Goal: Transaction & Acquisition: Purchase product/service

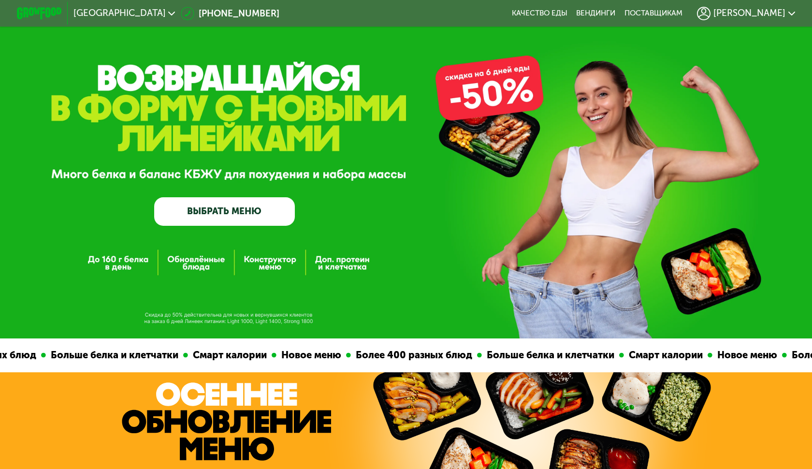
click at [252, 212] on link "ВЫБРАТЬ МЕНЮ" at bounding box center [224, 211] width 141 height 28
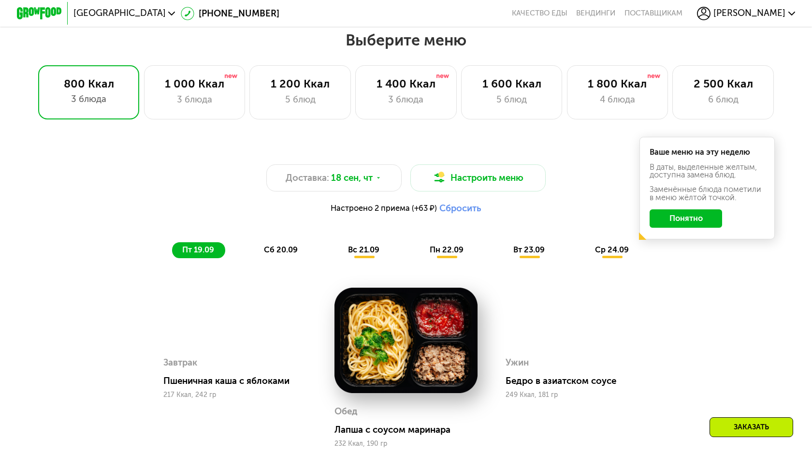
scroll to position [683, 0]
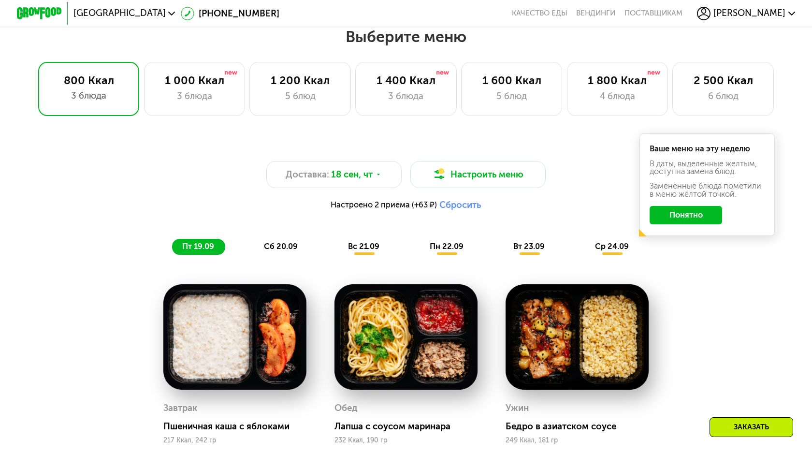
click at [700, 218] on button "Понятно" at bounding box center [686, 215] width 73 height 18
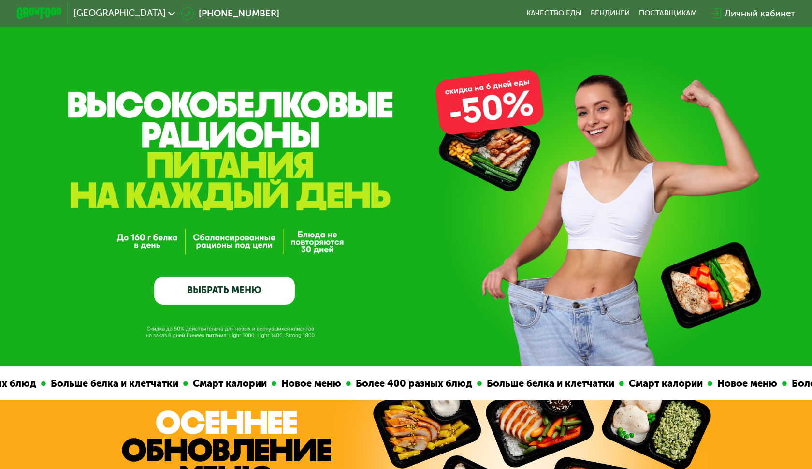
click at [757, 18] on div "Личный кабинет" at bounding box center [760, 14] width 71 height 14
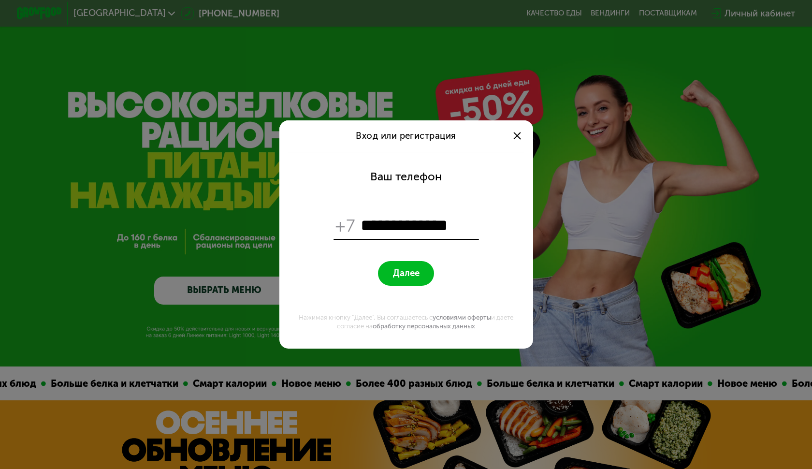
type input "**********"
click at [406, 273] on button "Далее" at bounding box center [406, 273] width 56 height 24
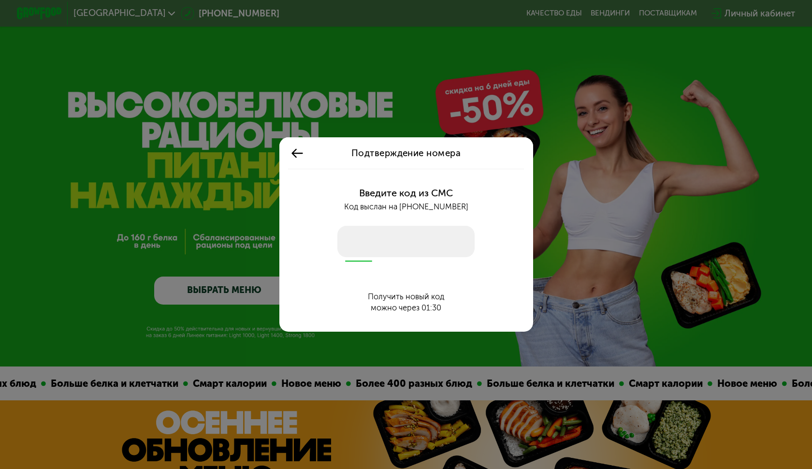
click at [406, 243] on input "number" at bounding box center [406, 241] width 138 height 31
click at [427, 233] on input "number" at bounding box center [406, 241] width 138 height 31
click at [383, 248] on input "number" at bounding box center [406, 241] width 138 height 31
type input "*"
type input "****"
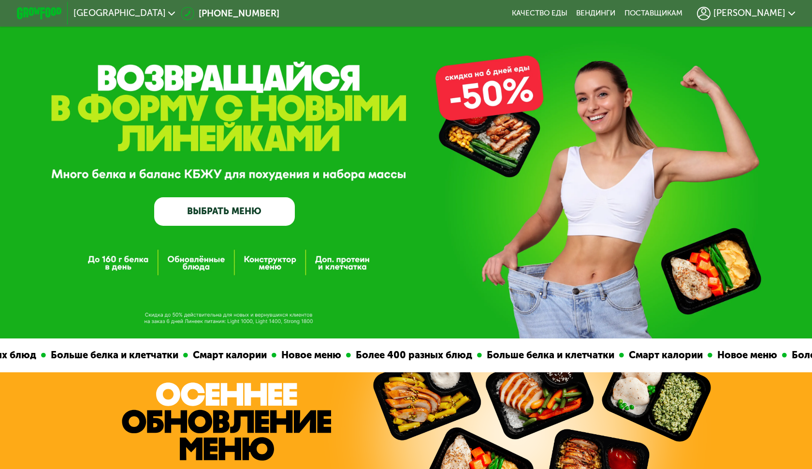
click at [756, 6] on div "[PERSON_NAME]" at bounding box center [746, 13] width 109 height 25
click at [766, 15] on span "[PERSON_NAME]" at bounding box center [749, 13] width 72 height 9
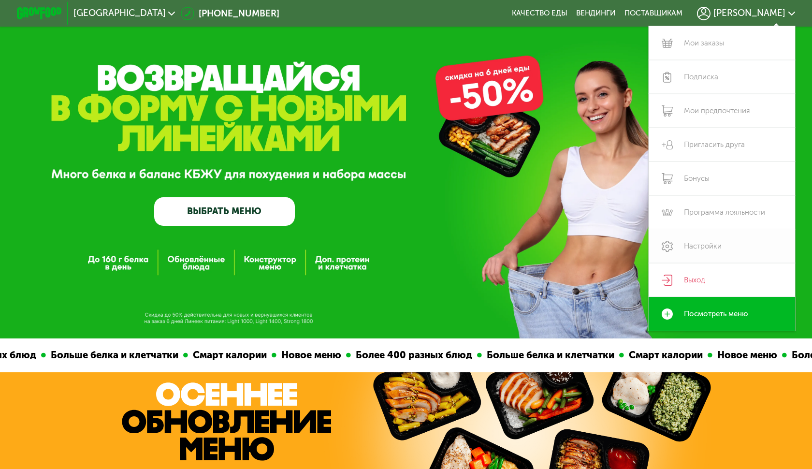
click at [712, 238] on link "Настройки" at bounding box center [722, 246] width 146 height 34
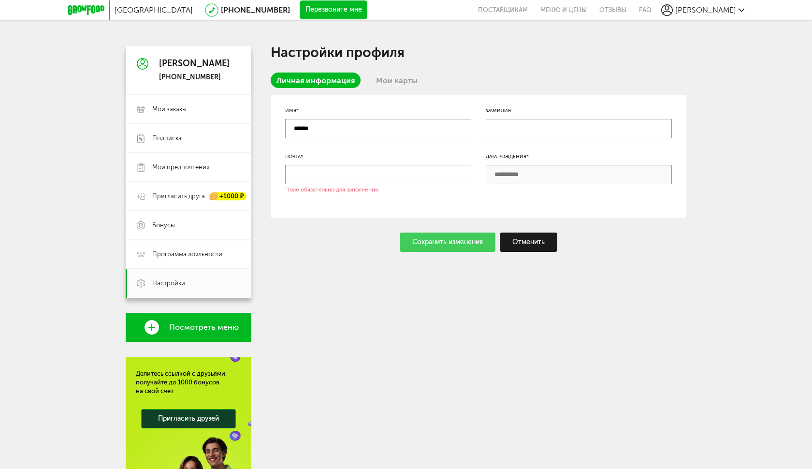
click at [408, 81] on link "Мои карты" at bounding box center [396, 80] width 53 height 15
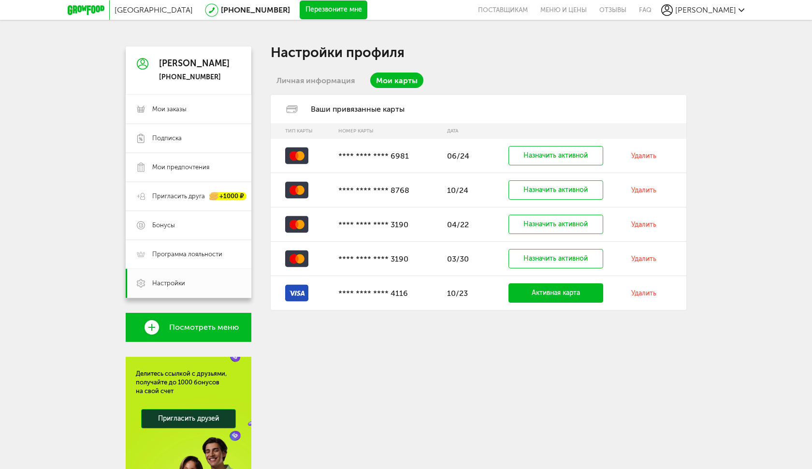
click at [646, 158] on link "Удалить" at bounding box center [643, 156] width 25 height 8
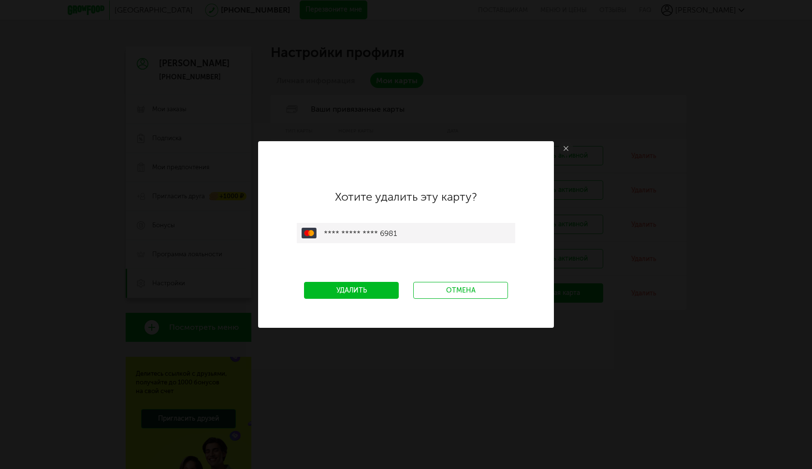
click at [363, 289] on link "Удалить" at bounding box center [351, 290] width 95 height 17
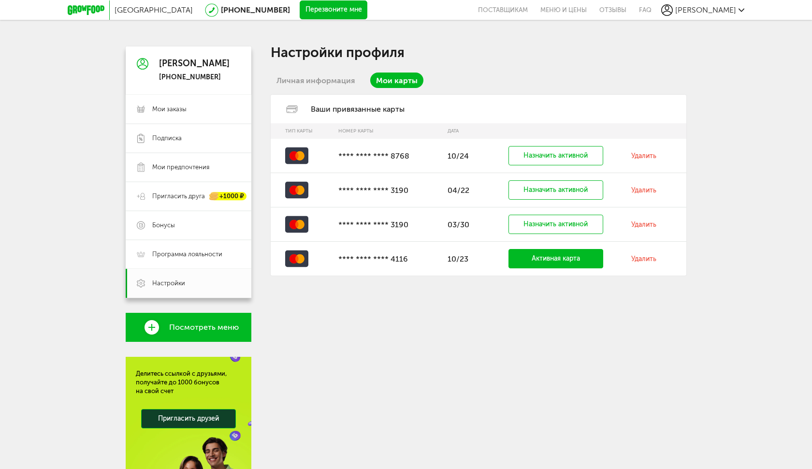
click at [638, 155] on link "Удалить" at bounding box center [643, 156] width 25 height 8
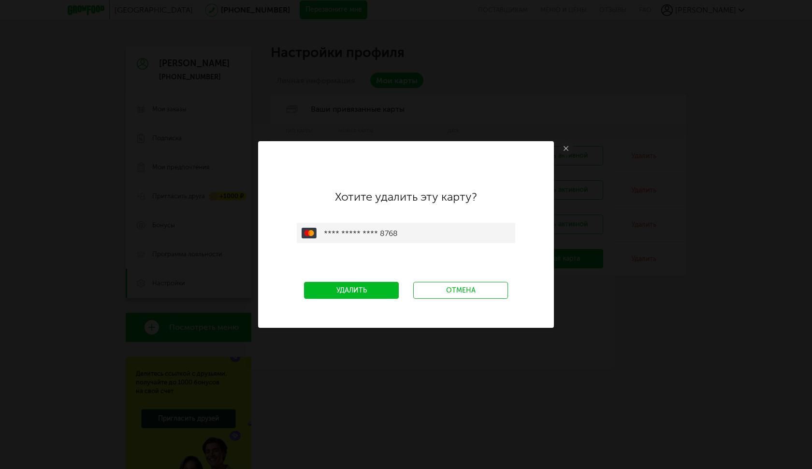
click at [355, 293] on link "Удалить" at bounding box center [351, 290] width 95 height 17
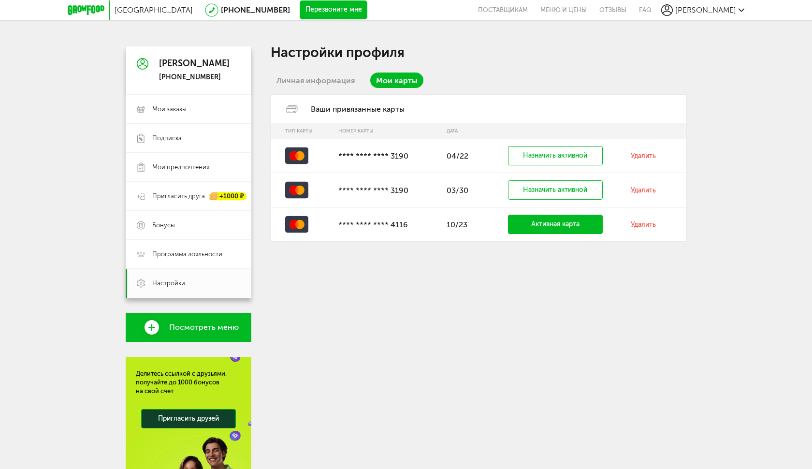
click at [647, 222] on link "Удалить" at bounding box center [643, 224] width 25 height 8
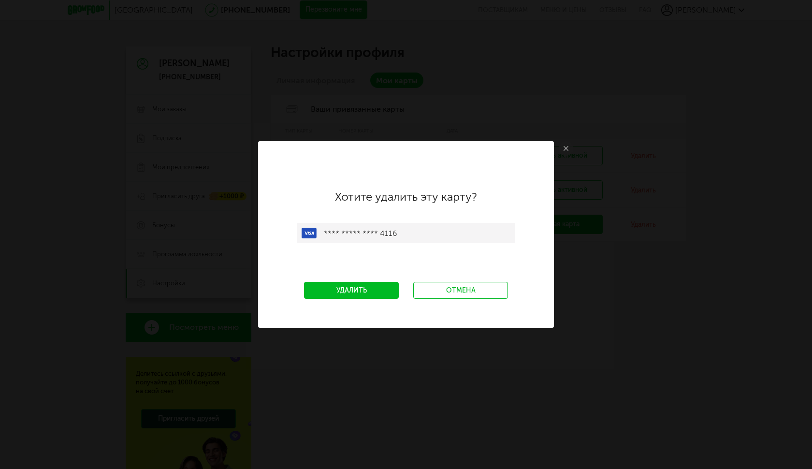
click at [356, 290] on link "Удалить" at bounding box center [351, 290] width 95 height 17
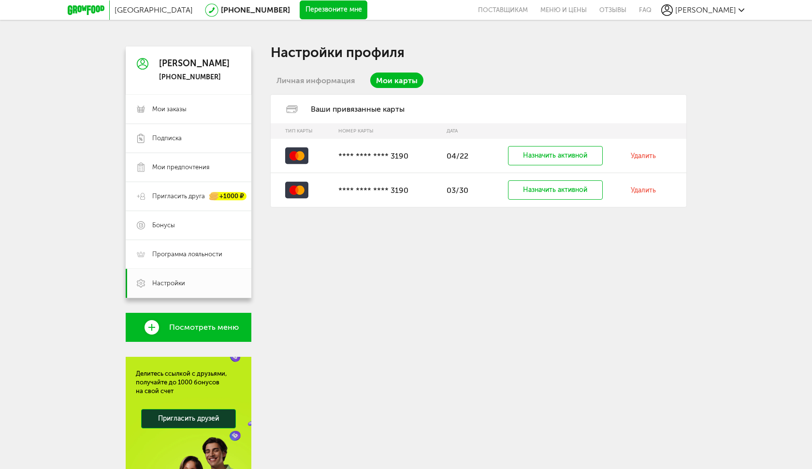
click at [653, 185] on td "Удалить" at bounding box center [656, 190] width 60 height 34
click at [646, 189] on link "Удалить" at bounding box center [643, 190] width 25 height 8
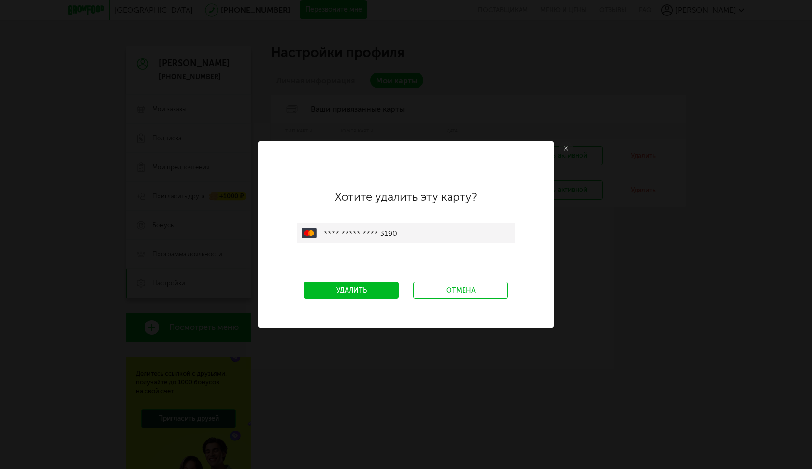
click at [351, 291] on link "Удалить" at bounding box center [351, 290] width 95 height 17
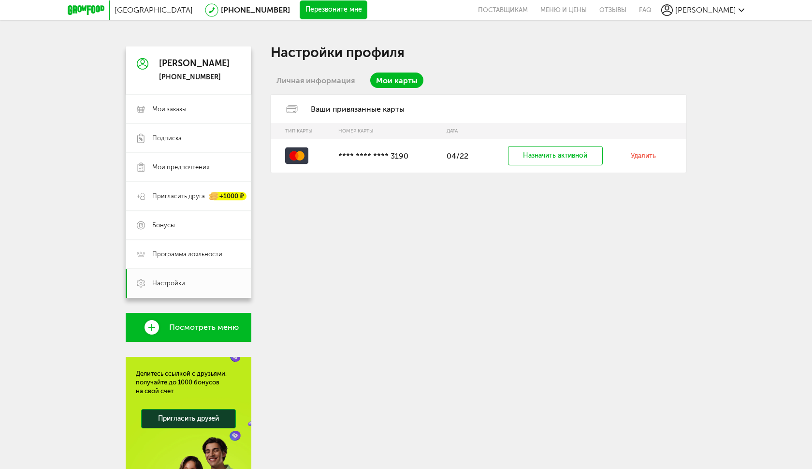
click at [648, 160] on link "Удалить" at bounding box center [643, 156] width 25 height 8
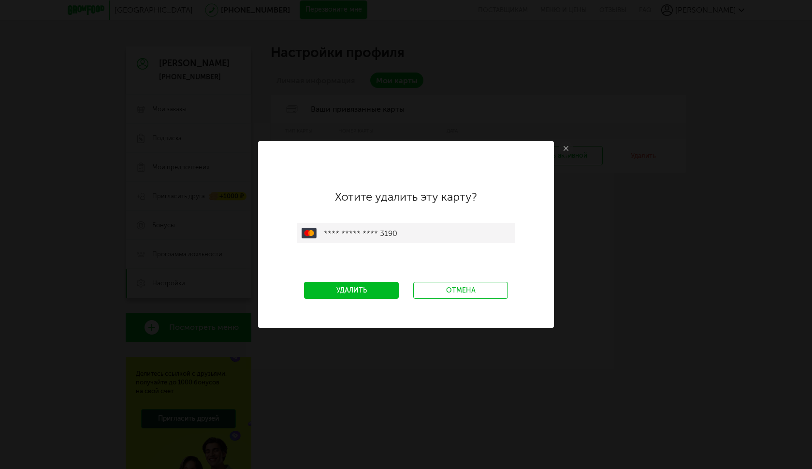
click at [344, 282] on link "Удалить" at bounding box center [351, 290] width 95 height 17
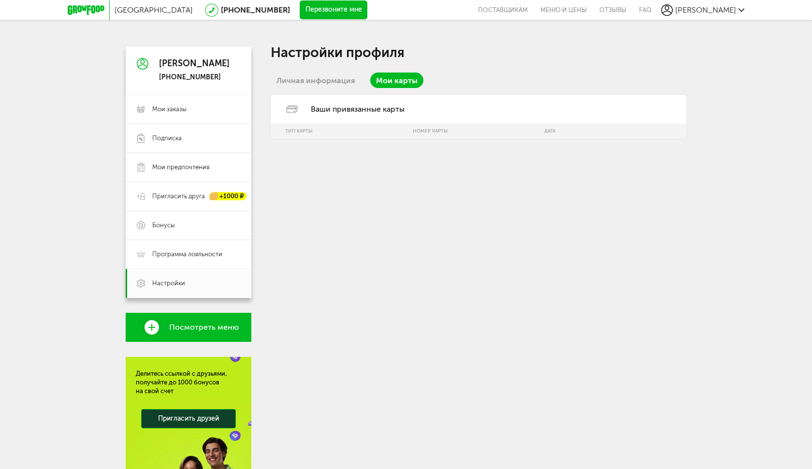
click at [319, 81] on link "Личная информация" at bounding box center [316, 80] width 90 height 15
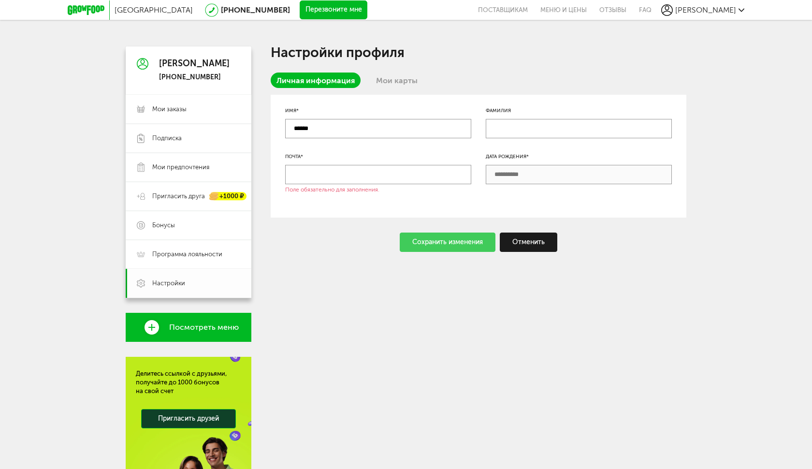
click at [180, 288] on link "Настройки" at bounding box center [189, 283] width 126 height 29
click at [188, 256] on span "Программа лояльности" at bounding box center [187, 254] width 70 height 9
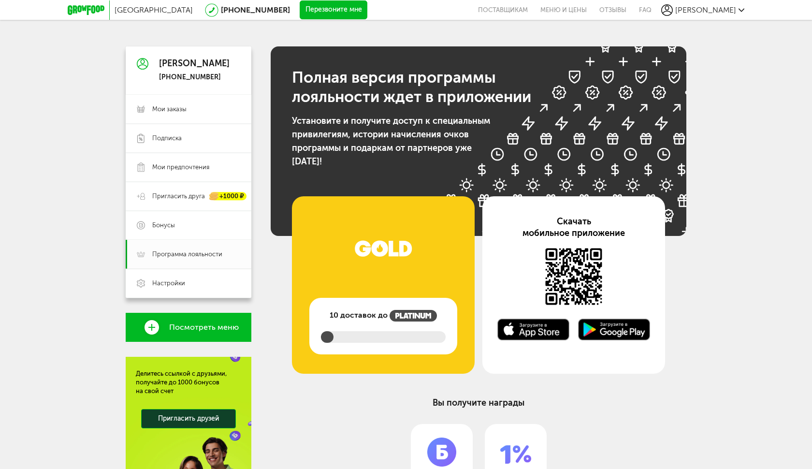
drag, startPoint x: 326, startPoint y: 339, endPoint x: 430, endPoint y: 338, distance: 104.4
click at [430, 338] on div at bounding box center [383, 337] width 125 height 12
click at [178, 113] on span "Мои заказы" at bounding box center [169, 109] width 34 height 9
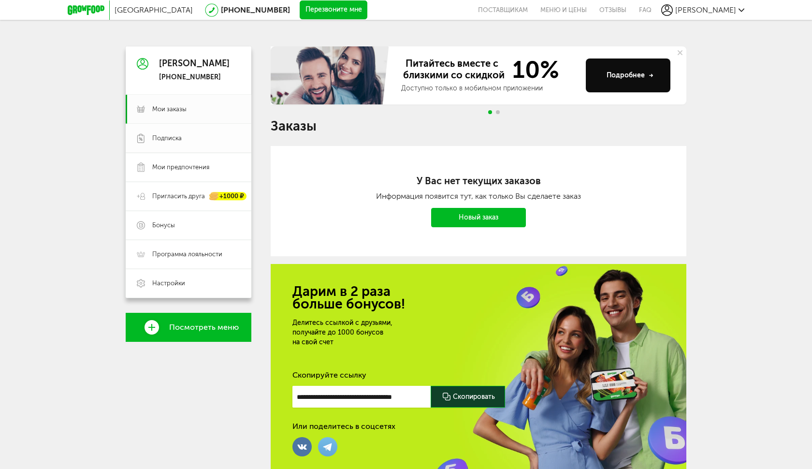
click at [177, 137] on span "Подписка" at bounding box center [166, 138] width 29 height 9
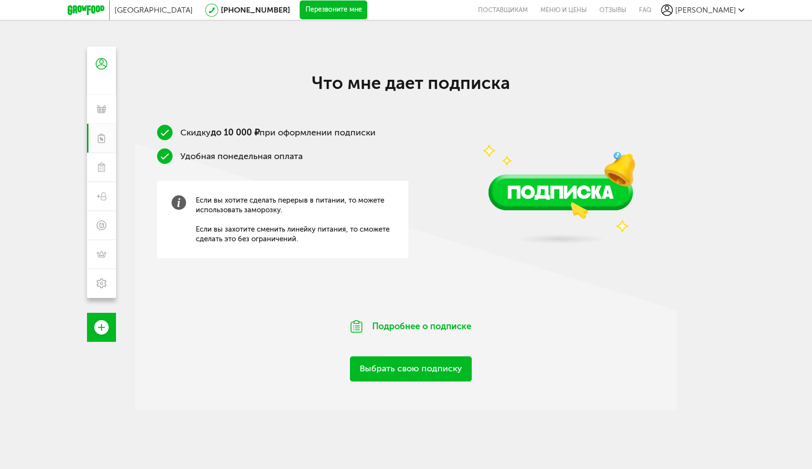
click at [413, 375] on link "Выбрать свою подписку" at bounding box center [411, 368] width 122 height 25
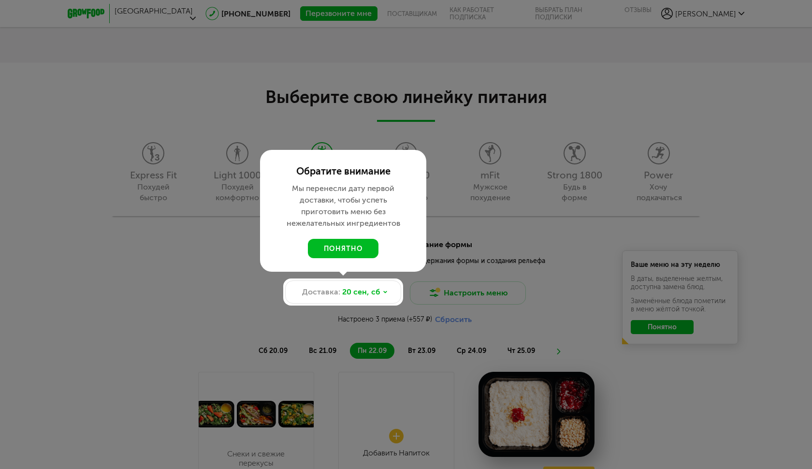
scroll to position [805, 0]
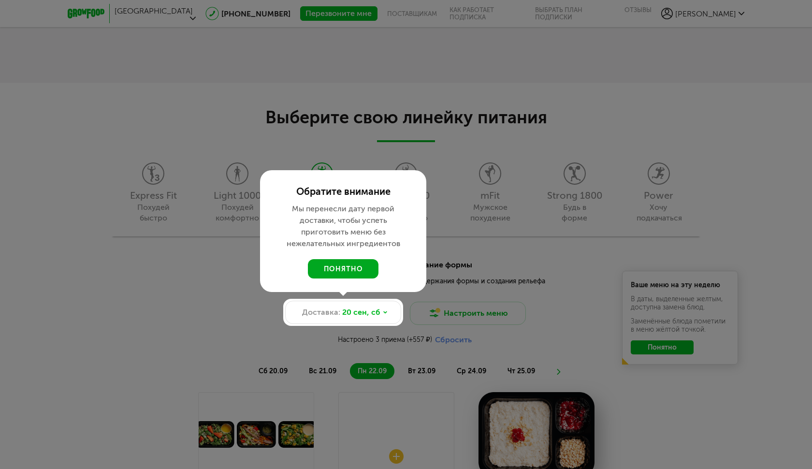
click at [353, 261] on button "понятно" at bounding box center [343, 268] width 71 height 19
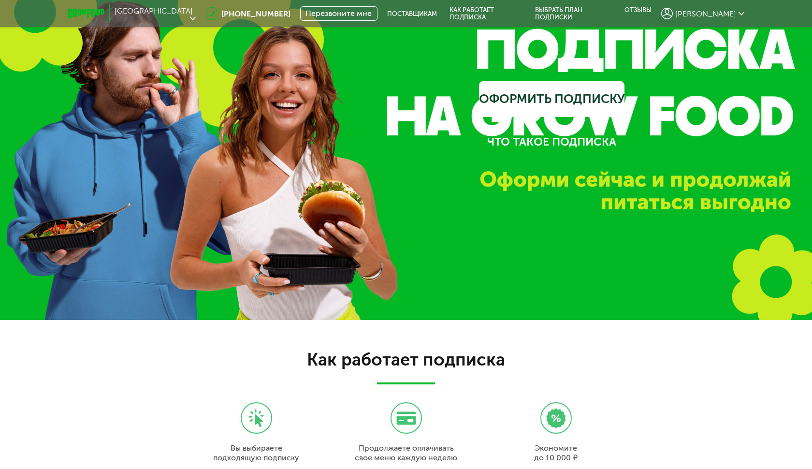
scroll to position [0, 0]
click at [618, 11] on link "Выбрать план подписки" at bounding box center [573, 13] width 89 height 27
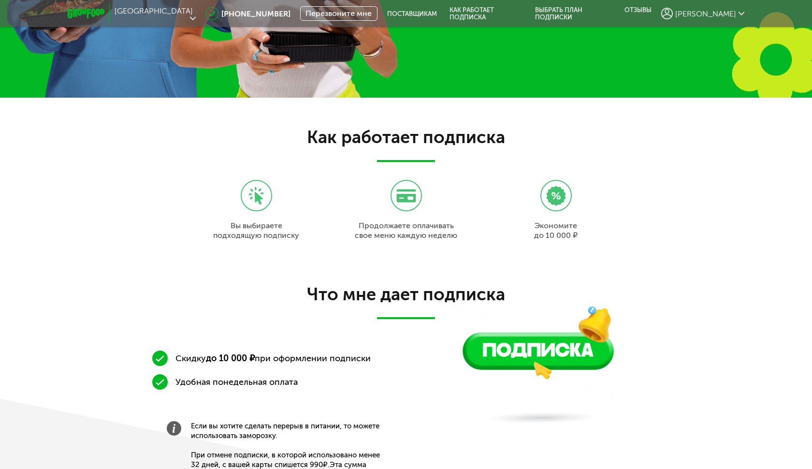
scroll to position [230, 0]
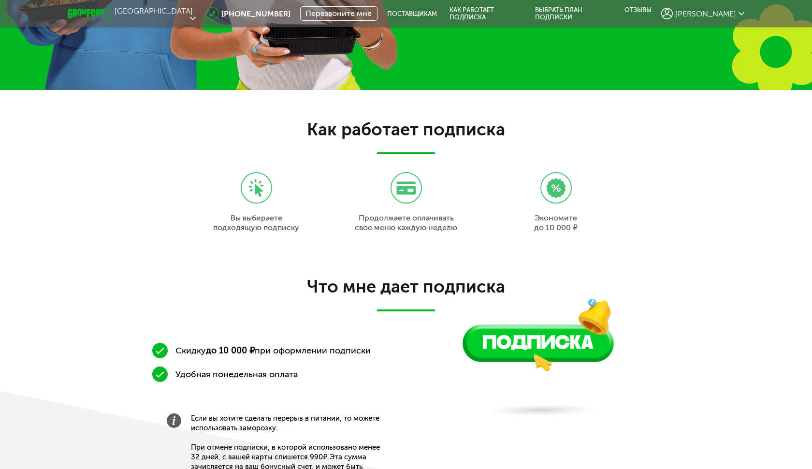
click at [87, 9] on icon at bounding box center [86, 14] width 37 height 10
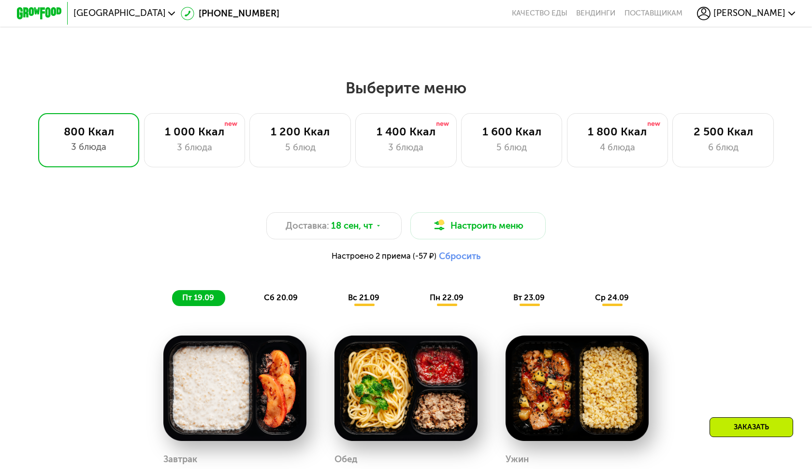
scroll to position [585, 0]
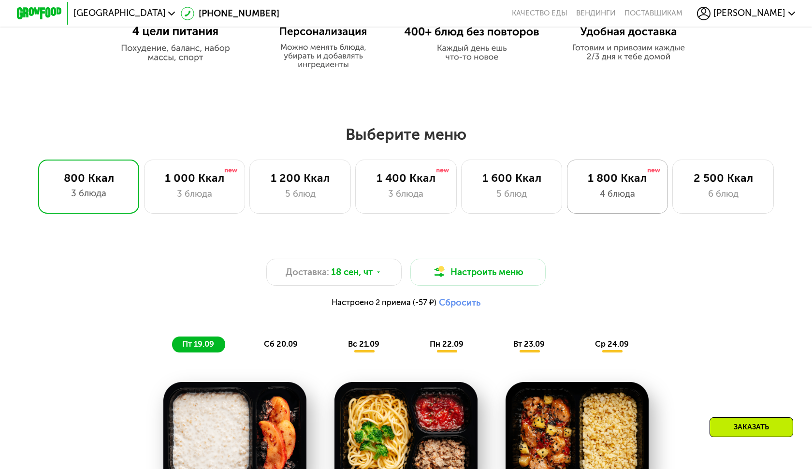
click at [608, 181] on div "1 800 Ккал" at bounding box center [618, 178] width 78 height 14
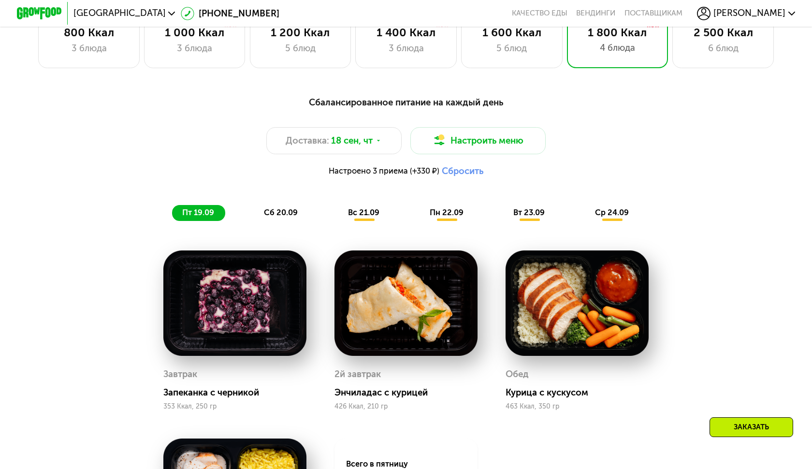
scroll to position [664, 0]
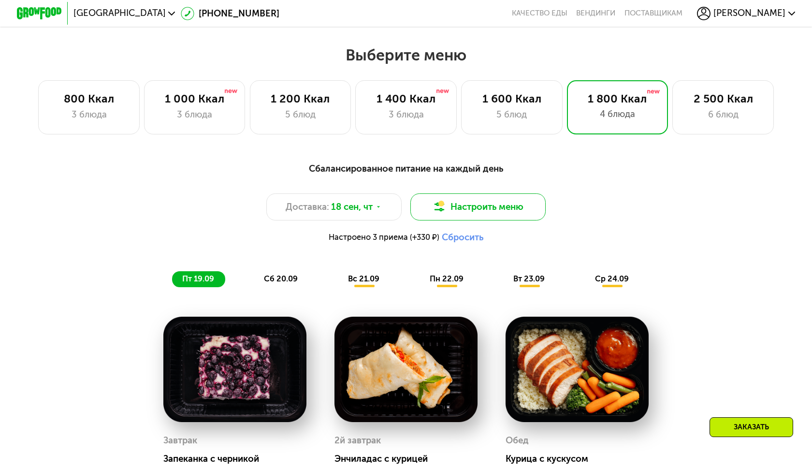
click at [465, 213] on button "Настроить меню" at bounding box center [477, 206] width 135 height 27
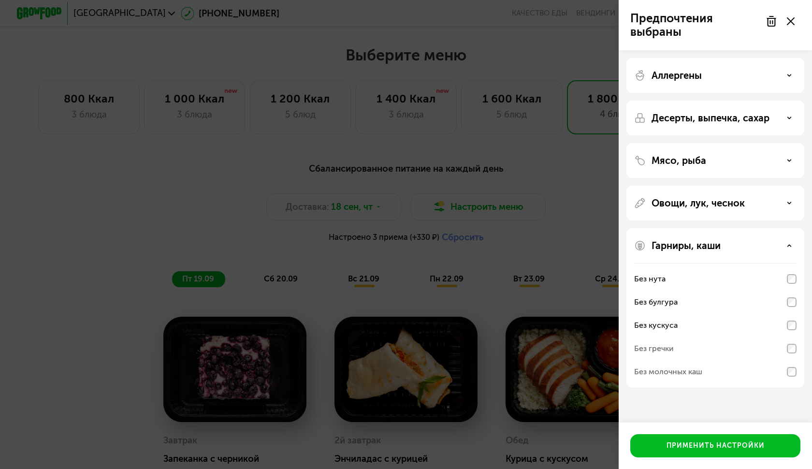
click at [516, 230] on div "Предпочтения выбраны Аллергены Десерты, выпечка, сахар Мясо, рыба Овощи, лук, ч…" at bounding box center [406, 234] width 812 height 469
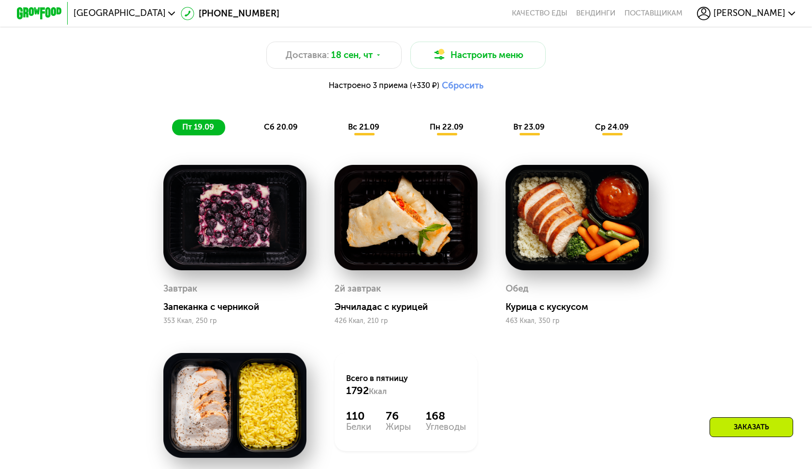
scroll to position [784, 0]
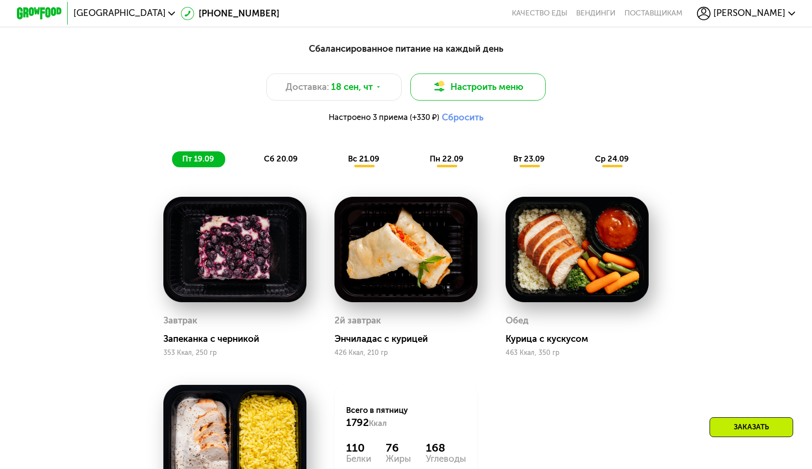
click at [465, 92] on button "Настроить меню" at bounding box center [477, 86] width 135 height 27
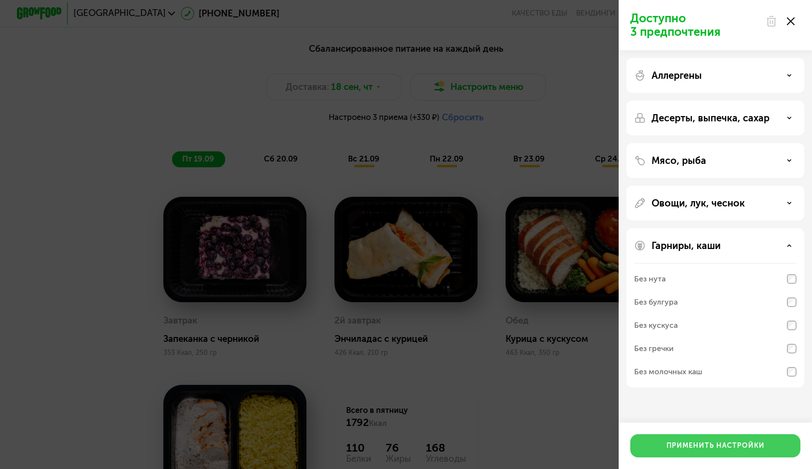
click at [728, 448] on div "Применить настройки" at bounding box center [716, 446] width 98 height 10
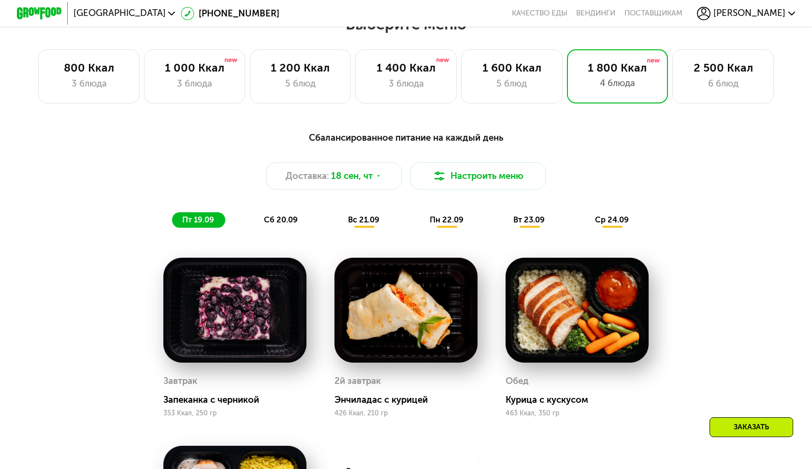
scroll to position [659, 0]
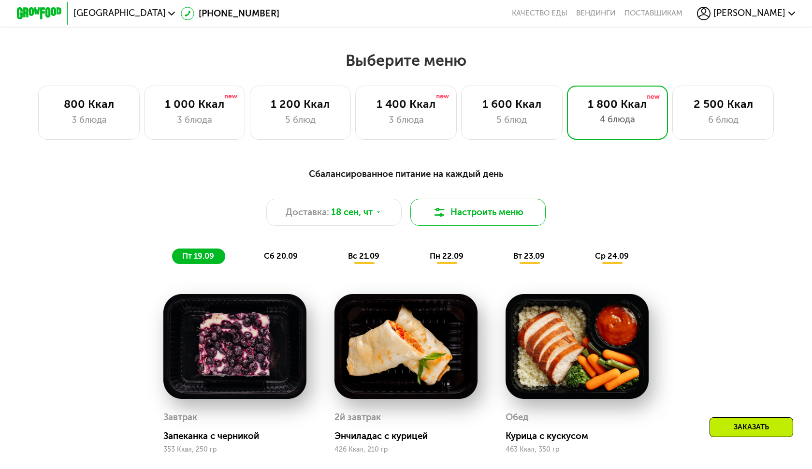
click at [487, 221] on button "Настроить меню" at bounding box center [477, 212] width 135 height 27
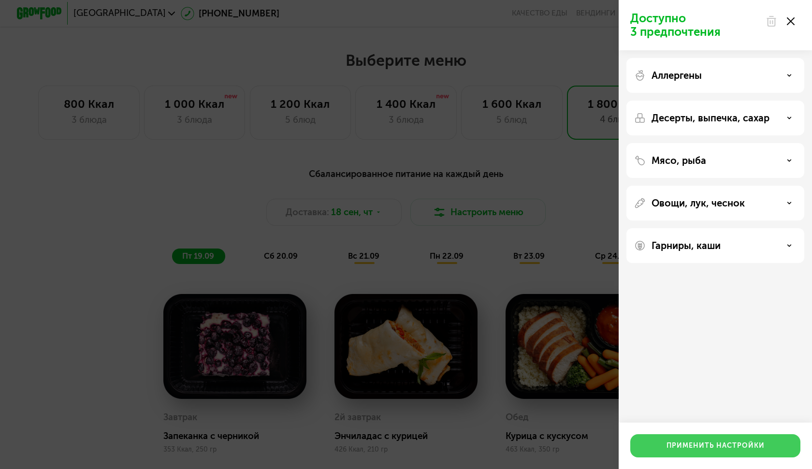
click at [741, 454] on button "Применить настройки" at bounding box center [715, 445] width 170 height 23
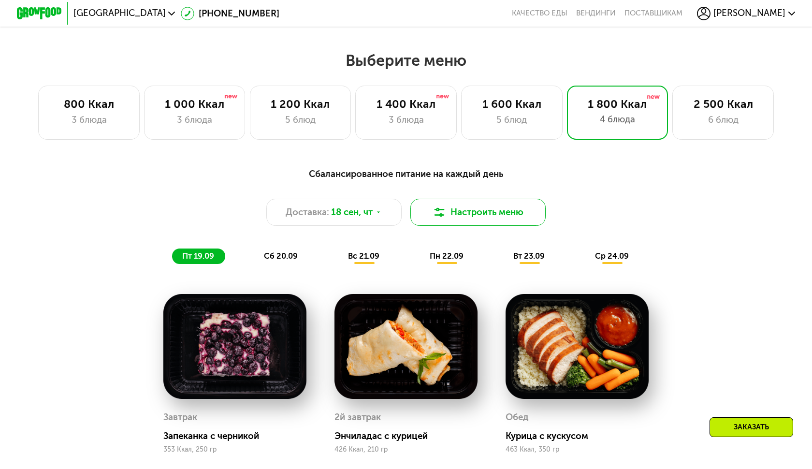
click at [452, 206] on button "Настроить меню" at bounding box center [477, 212] width 135 height 27
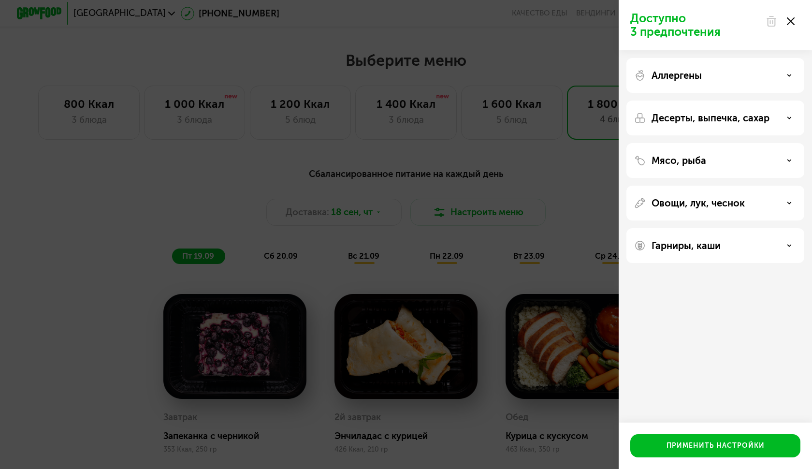
click at [715, 251] on p "Гарниры, каши" at bounding box center [686, 246] width 69 height 12
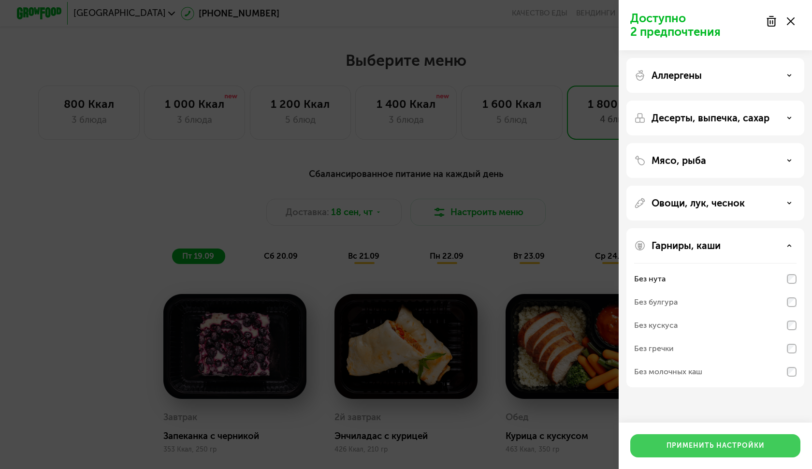
click at [710, 442] on div "Применить настройки" at bounding box center [716, 446] width 98 height 10
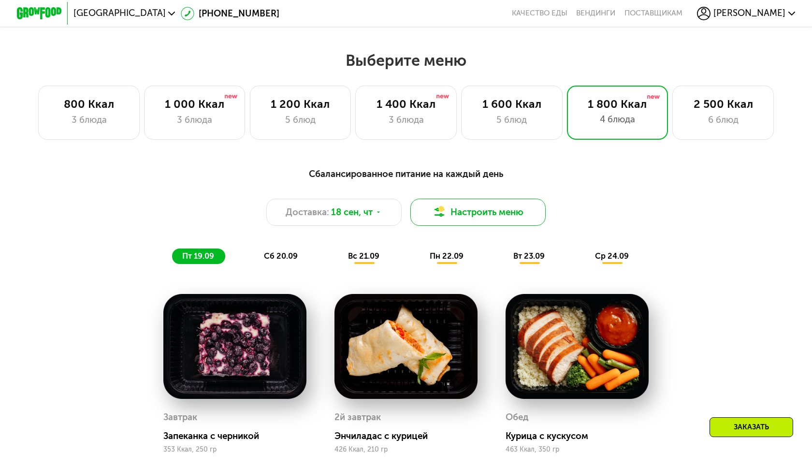
click at [469, 214] on button "Настроить меню" at bounding box center [477, 212] width 135 height 27
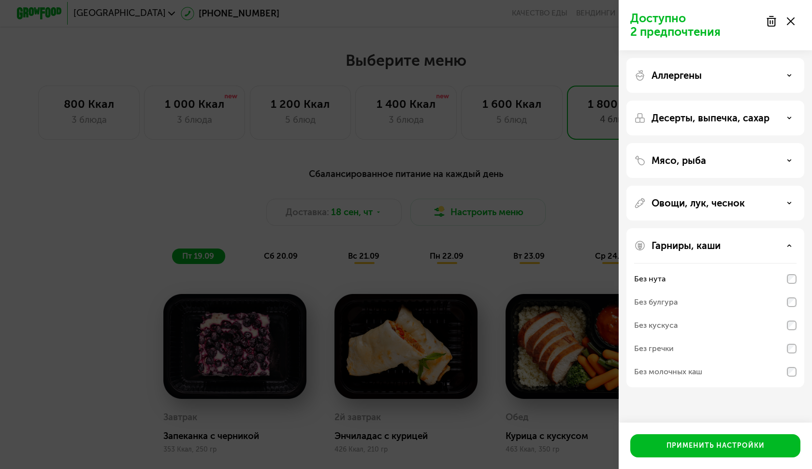
click at [798, 306] on div "Гарниры, каши Без нута Без булгура Без кускуса Без гречки Без молочных каш" at bounding box center [715, 307] width 178 height 159
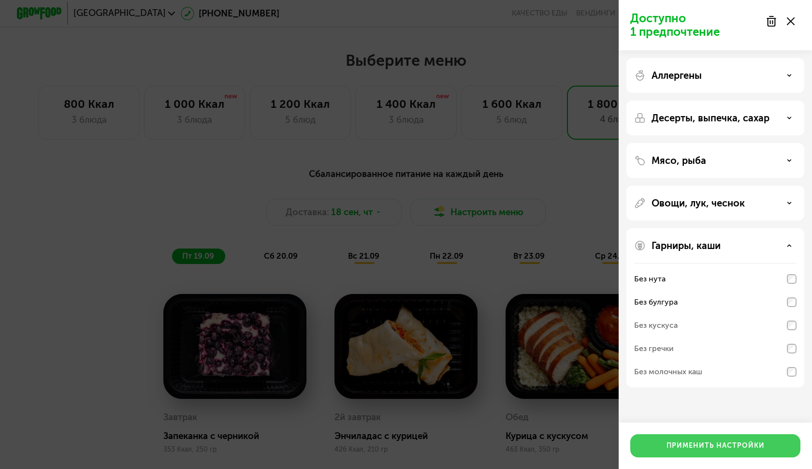
click at [734, 447] on div "Применить настройки" at bounding box center [716, 446] width 98 height 10
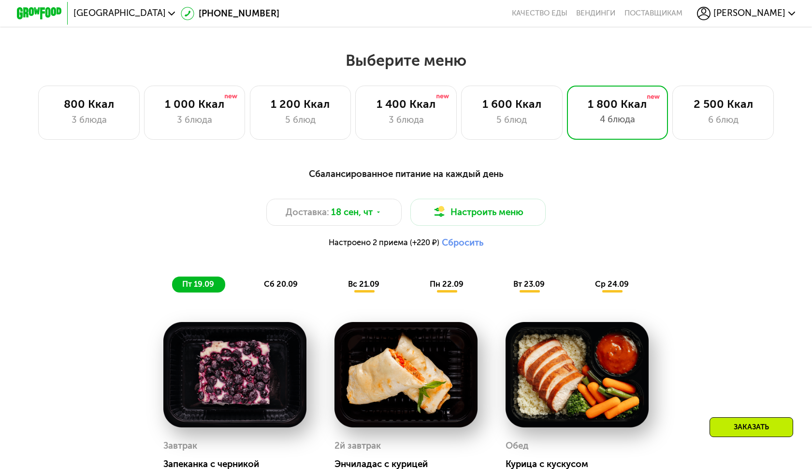
click at [373, 244] on span "Настроено 2 приема (+220 ₽)" at bounding box center [384, 243] width 111 height 8
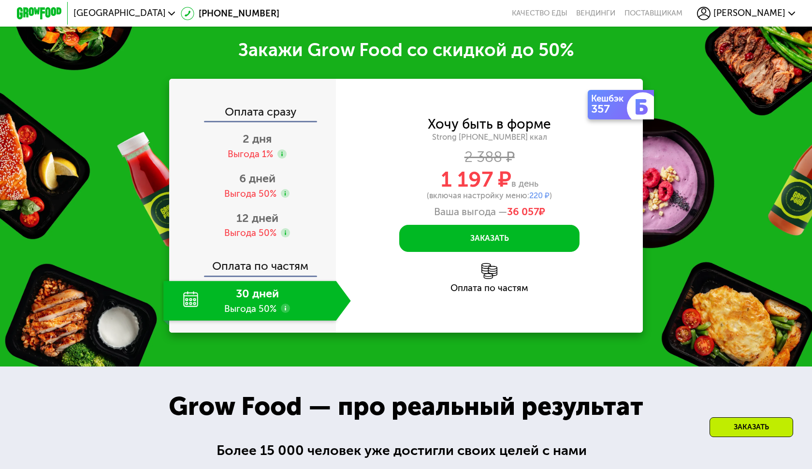
scroll to position [1379, 0]
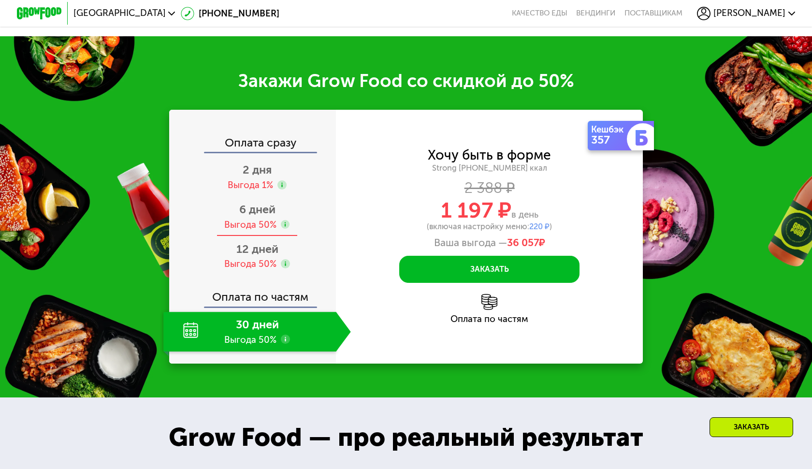
click at [267, 203] on span "6 дней" at bounding box center [257, 210] width 36 height 14
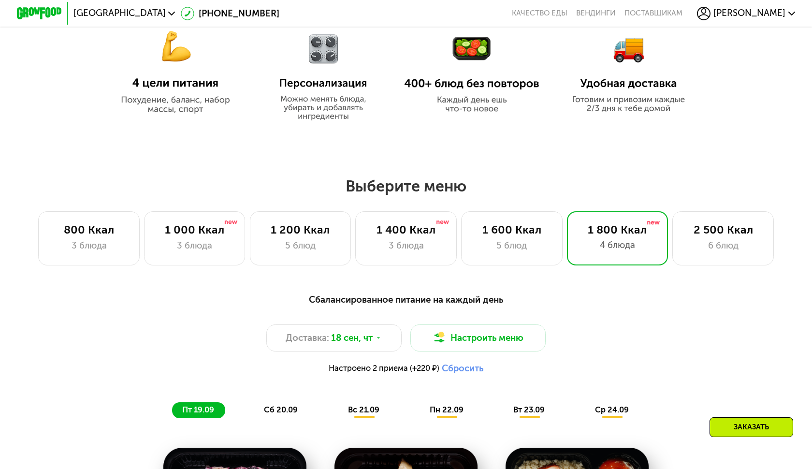
scroll to position [712, 0]
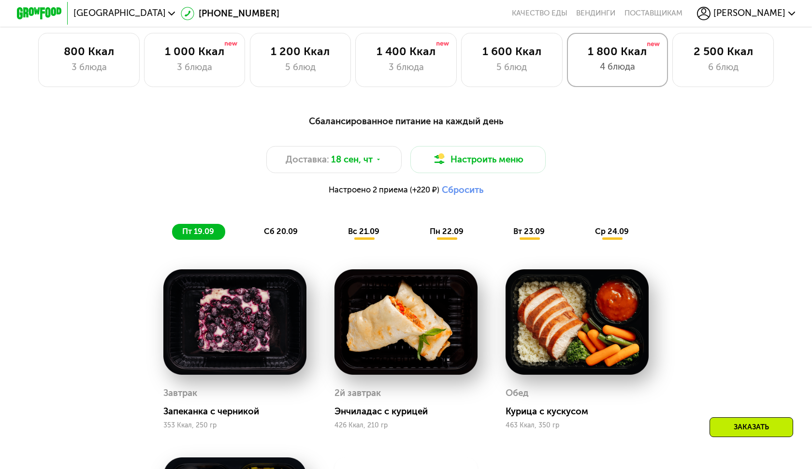
click at [627, 50] on div "1 800 Ккал" at bounding box center [618, 51] width 78 height 14
click at [486, 160] on button "Настроить меню" at bounding box center [477, 159] width 135 height 27
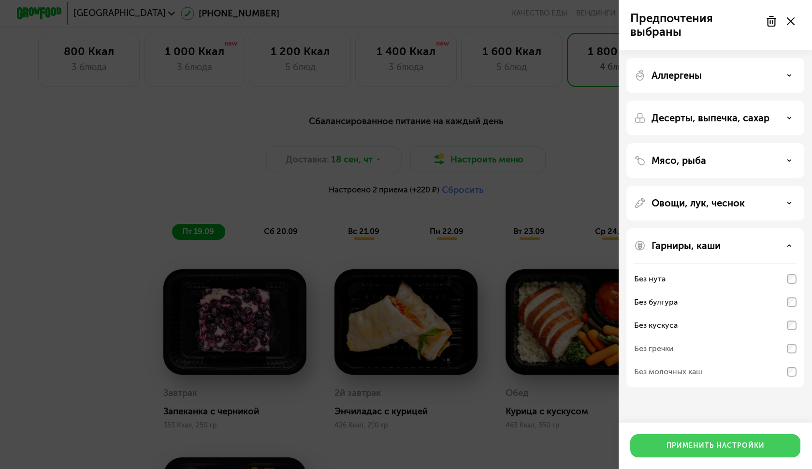
click at [747, 445] on div "Применить настройки" at bounding box center [716, 446] width 98 height 10
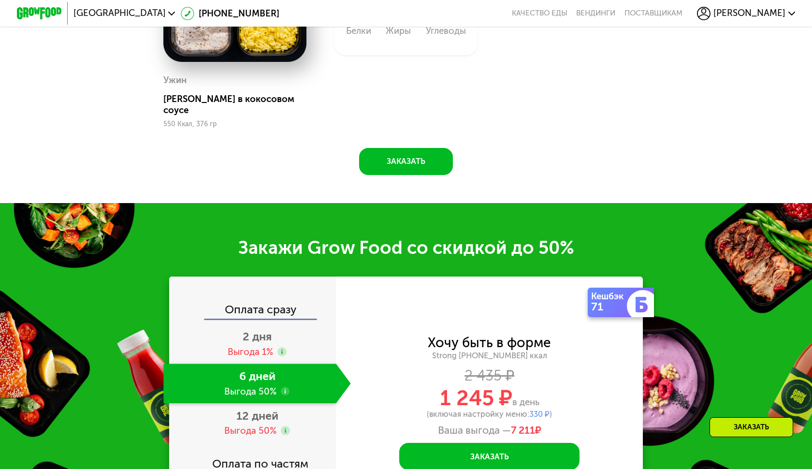
scroll to position [1305, 0]
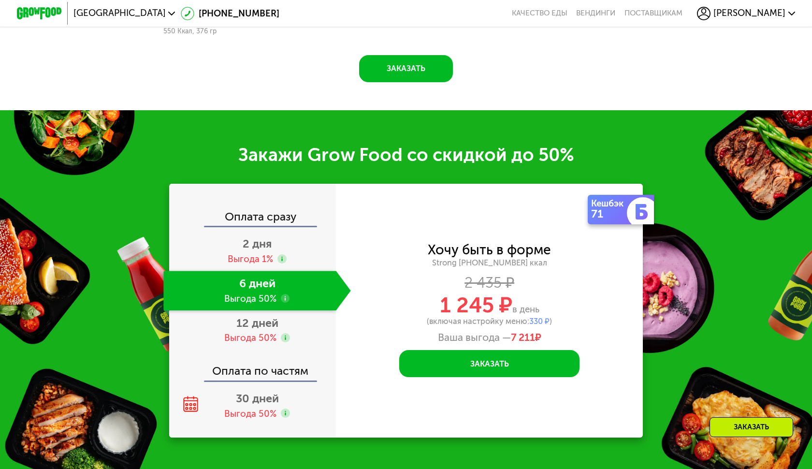
drag, startPoint x: 510, startPoint y: 324, endPoint x: 560, endPoint y: 319, distance: 49.6
click at [560, 331] on div "Ваша выгода — 7 211 ₽" at bounding box center [489, 337] width 307 height 13
click at [566, 318] on div "(включая настройку меню: 330 ₽ )" at bounding box center [489, 322] width 307 height 8
click at [534, 317] on span "330 ₽" at bounding box center [539, 321] width 20 height 9
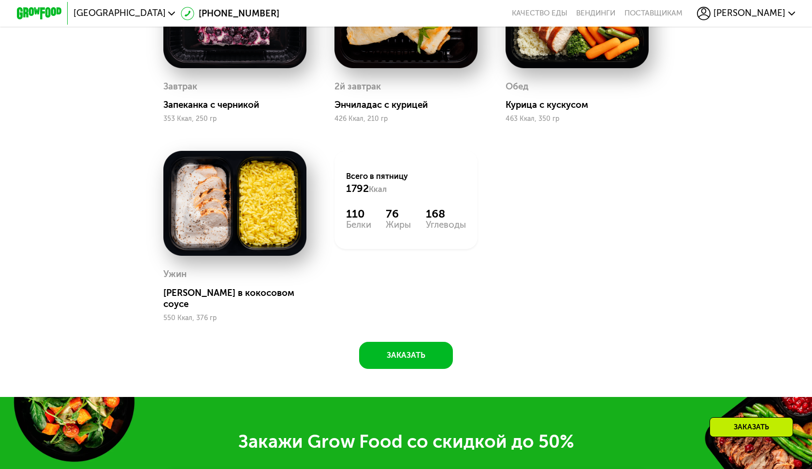
scroll to position [1025, 0]
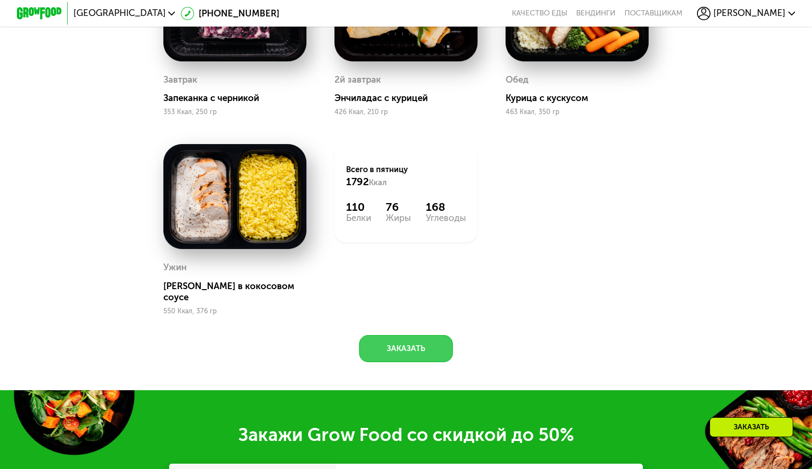
click at [405, 335] on button "Заказать" at bounding box center [406, 348] width 94 height 27
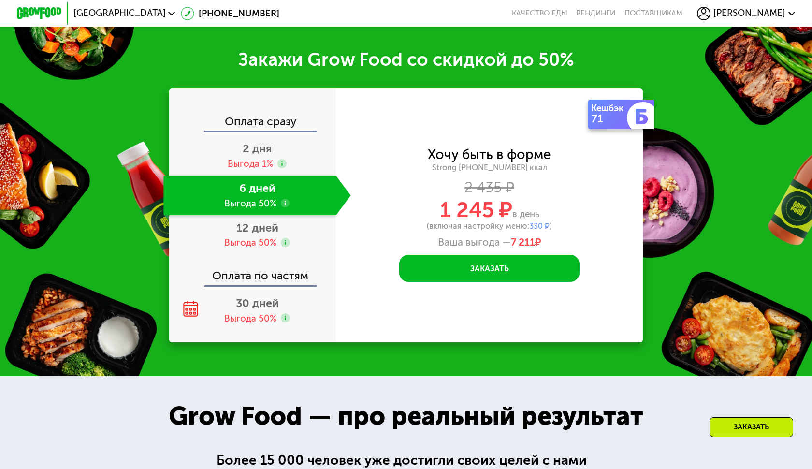
scroll to position [1402, 0]
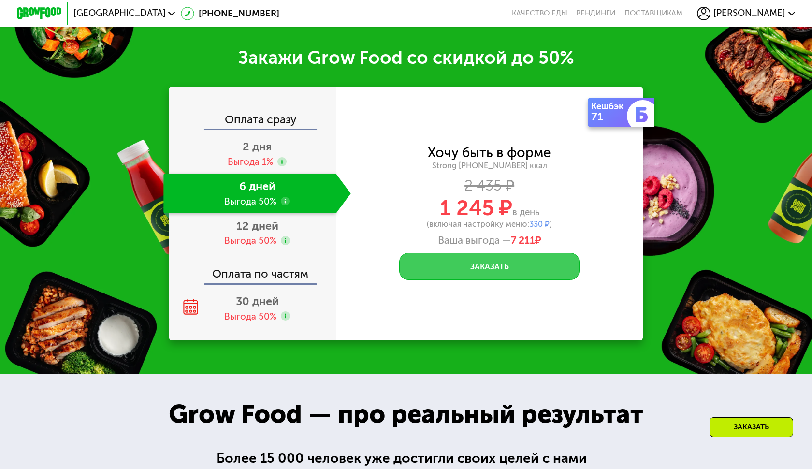
click at [489, 258] on button "Заказать" at bounding box center [489, 266] width 180 height 27
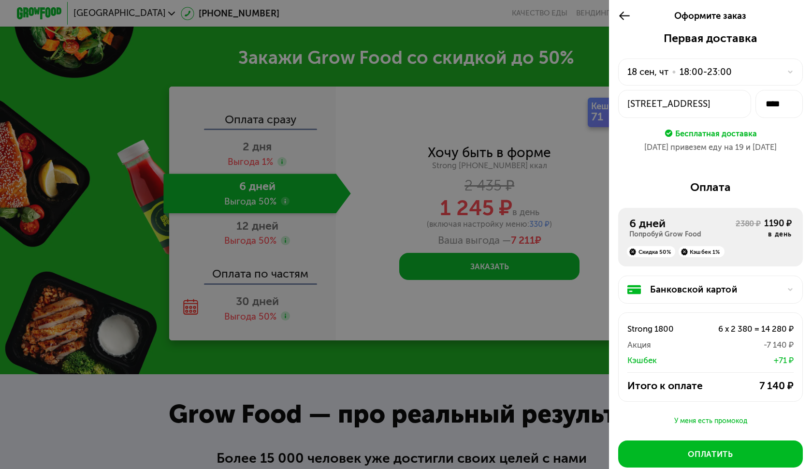
click at [716, 66] on div "18:00-23:00" at bounding box center [706, 72] width 52 height 14
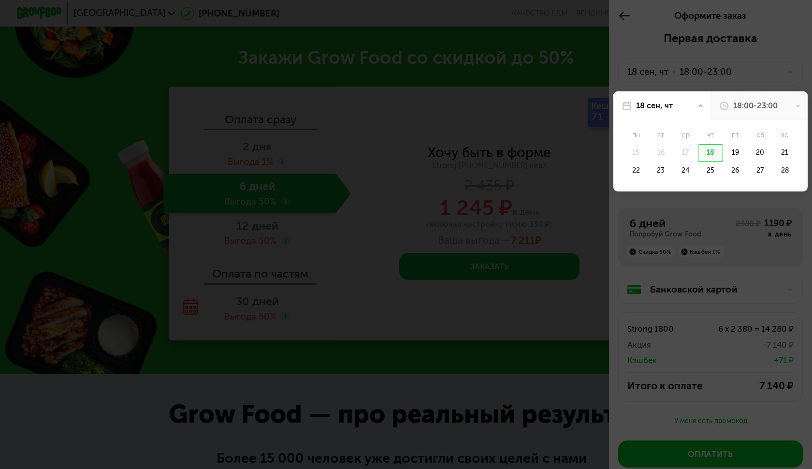
click at [750, 99] on div "18:00-23:00" at bounding box center [759, 105] width 97 height 29
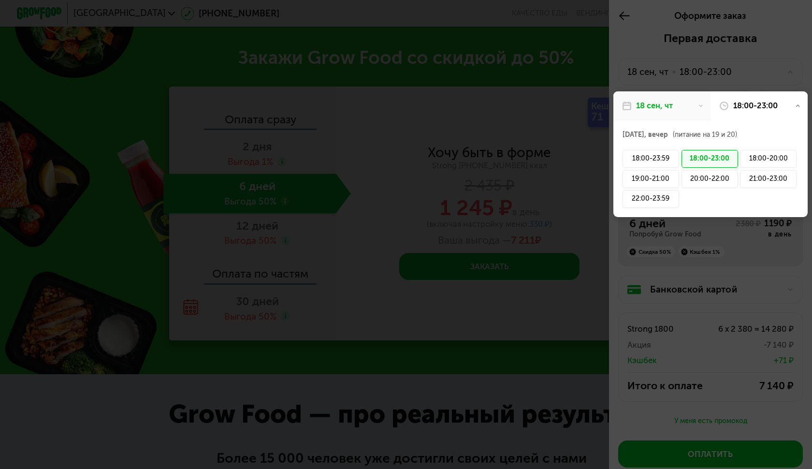
click at [678, 105] on div "18 сен, чт" at bounding box center [661, 105] width 97 height 29
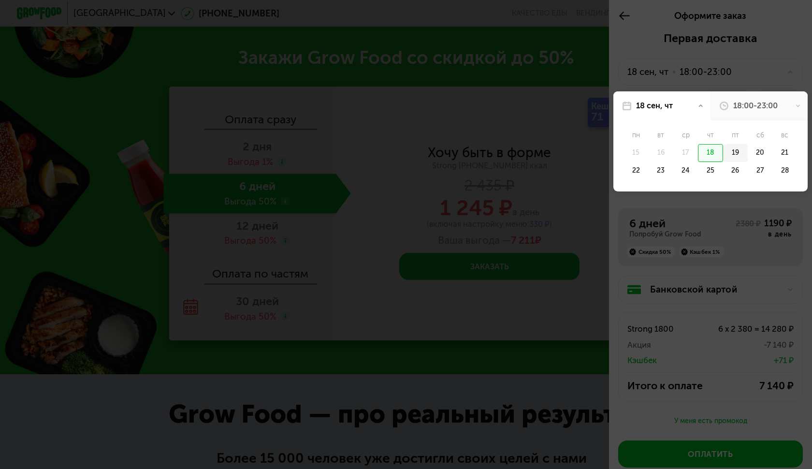
click at [734, 160] on div "19" at bounding box center [735, 153] width 25 height 18
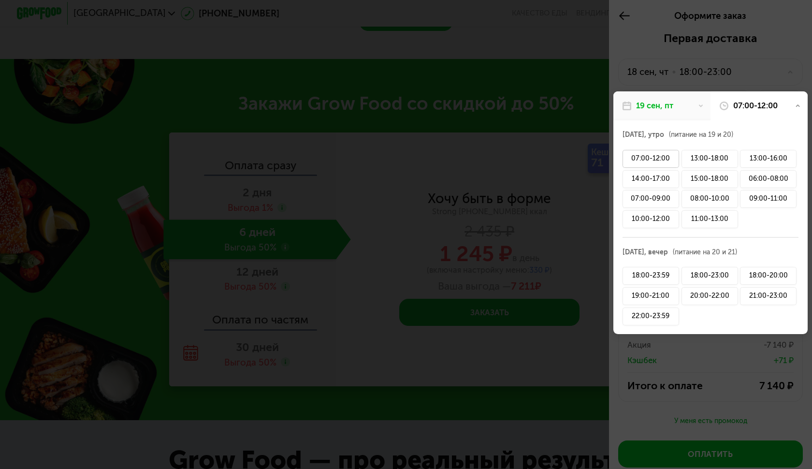
scroll to position [1349, 0]
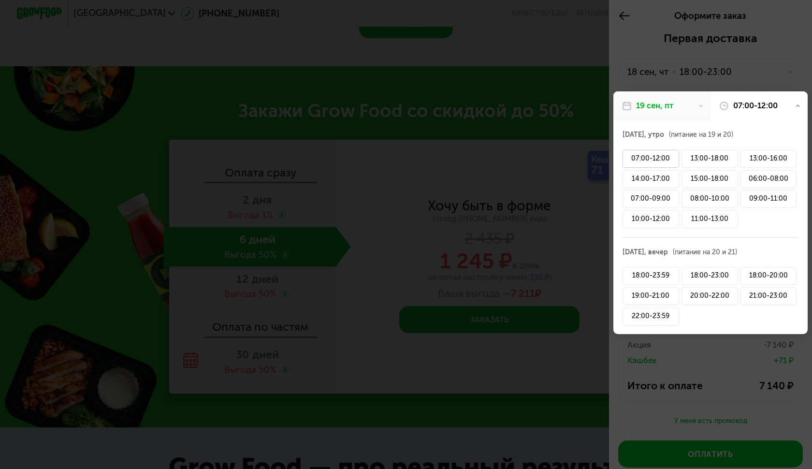
click at [658, 156] on div "07:00-12:00" at bounding box center [651, 159] width 57 height 18
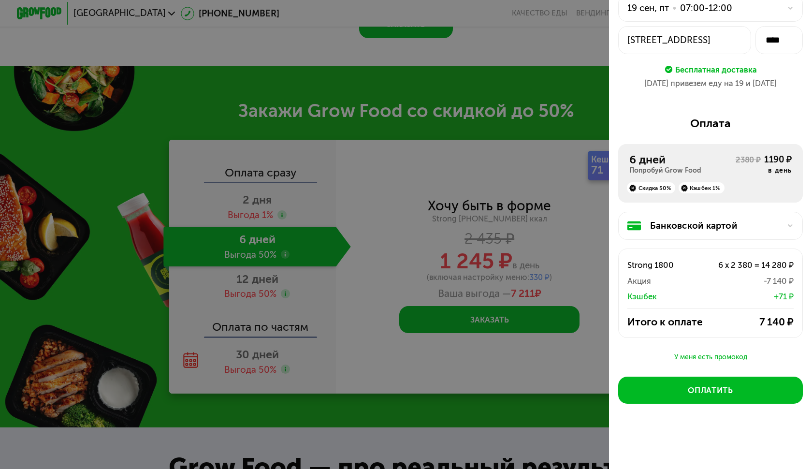
scroll to position [63, 0]
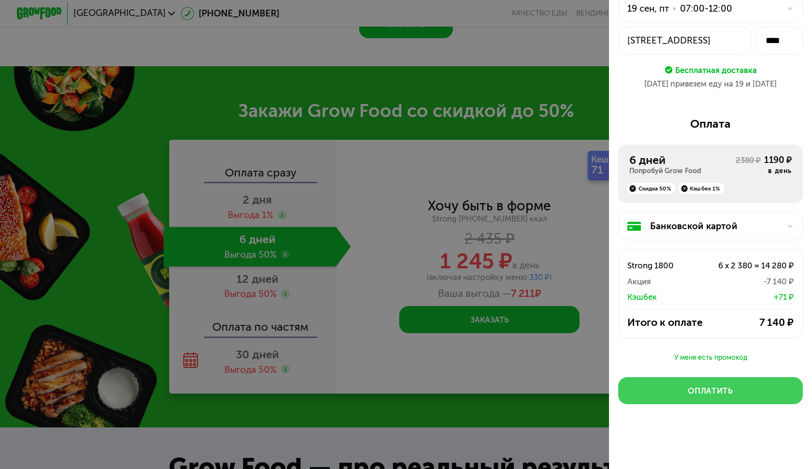
click at [744, 391] on button "Оплатить" at bounding box center [710, 390] width 185 height 27
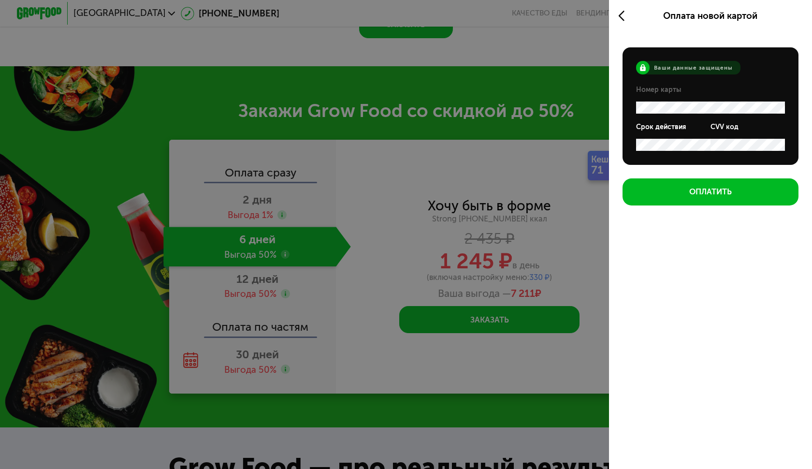
scroll to position [0, 0]
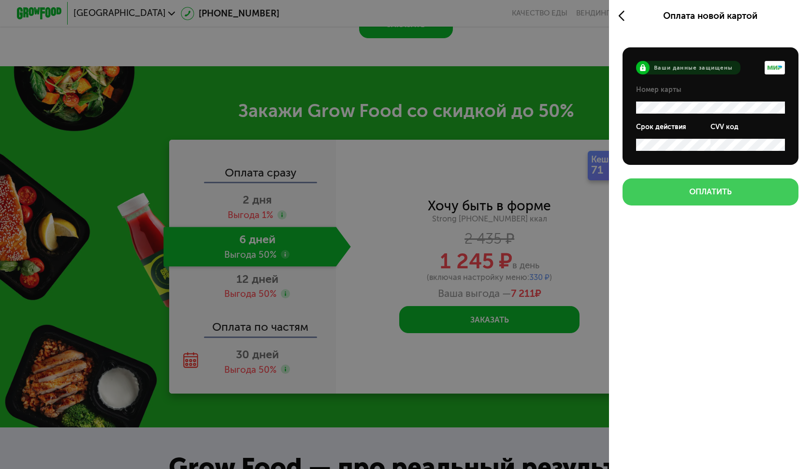
click at [756, 185] on button "Оплатить" at bounding box center [711, 191] width 176 height 27
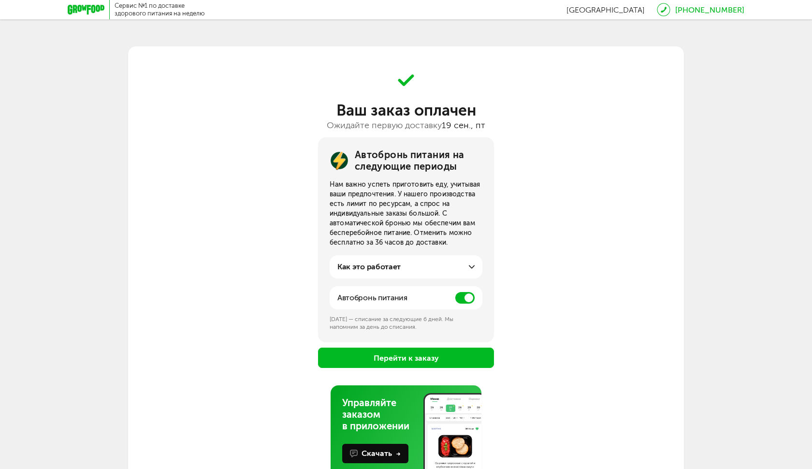
click at [468, 263] on div "Как это работает" at bounding box center [405, 267] width 137 height 12
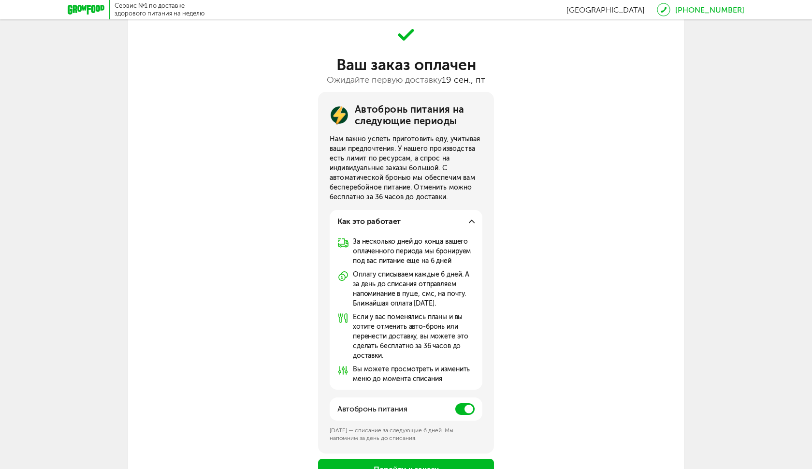
scroll to position [92, 0]
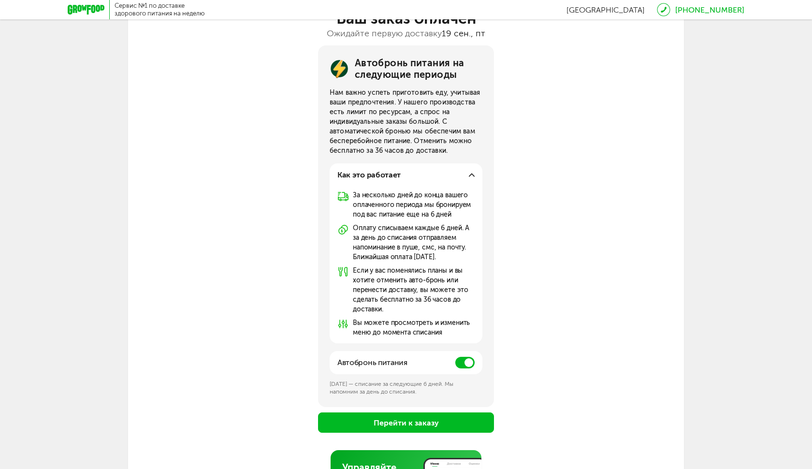
click at [477, 168] on div "Как это работает За несколько дней до конца вашего оплаченного периода мы брони…" at bounding box center [406, 253] width 153 height 180
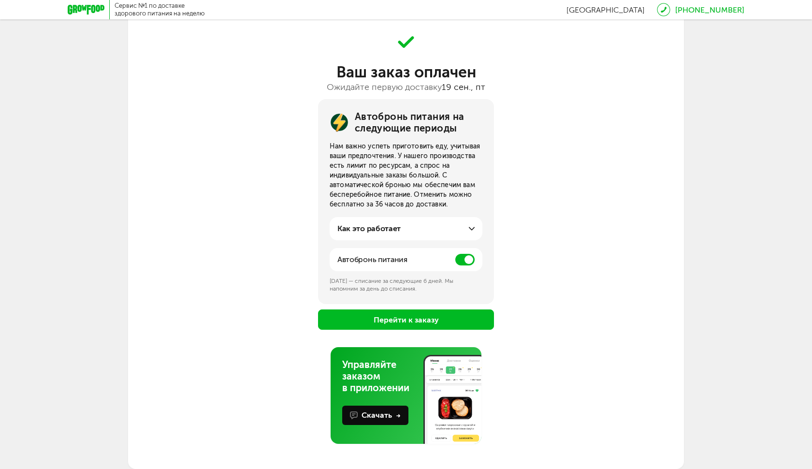
scroll to position [38, 0]
click at [468, 268] on div "Автобронь питания" at bounding box center [406, 259] width 153 height 23
click at [467, 262] on span at bounding box center [464, 260] width 19 height 12
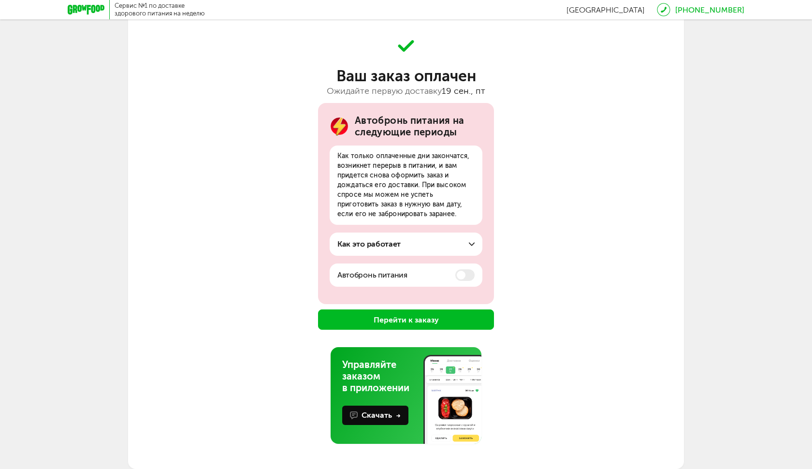
scroll to position [34, 0]
click at [412, 320] on button "Перейти к заказу" at bounding box center [406, 319] width 176 height 20
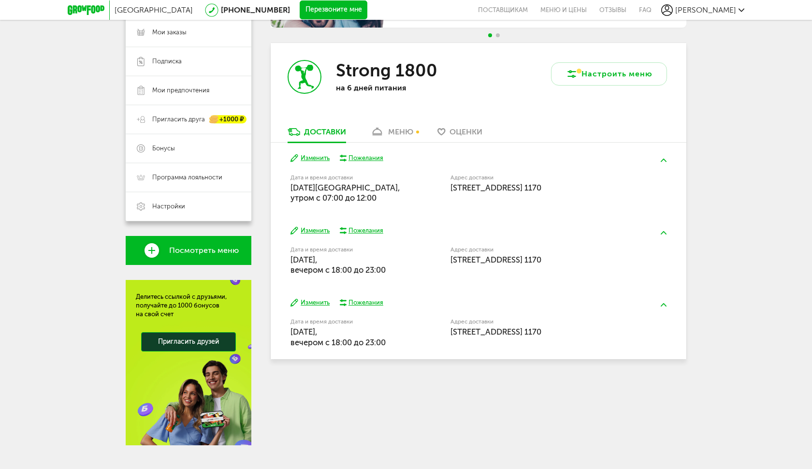
scroll to position [76, 0]
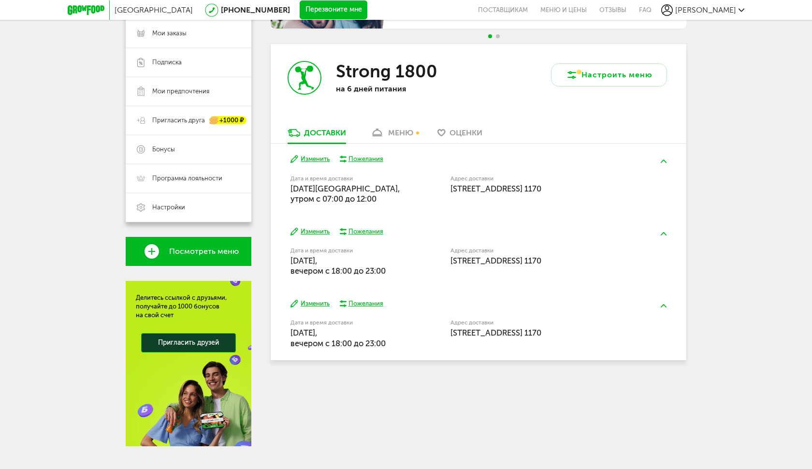
click at [392, 128] on link "меню" at bounding box center [391, 135] width 53 height 15
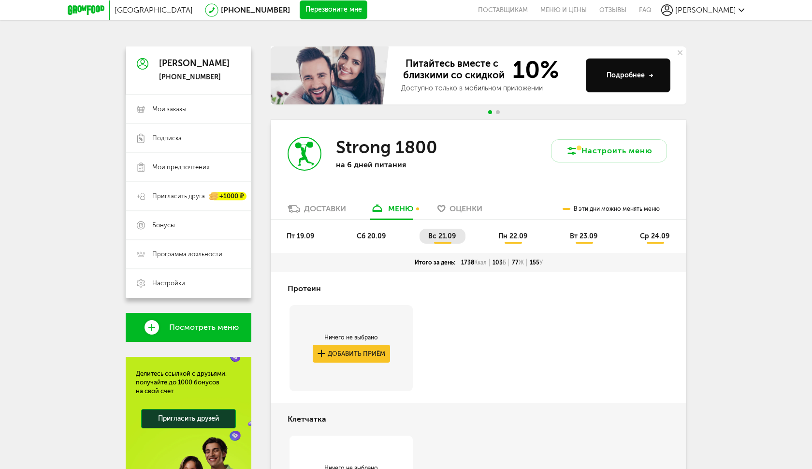
click at [374, 234] on li "сб 20.09" at bounding box center [371, 236] width 47 height 15
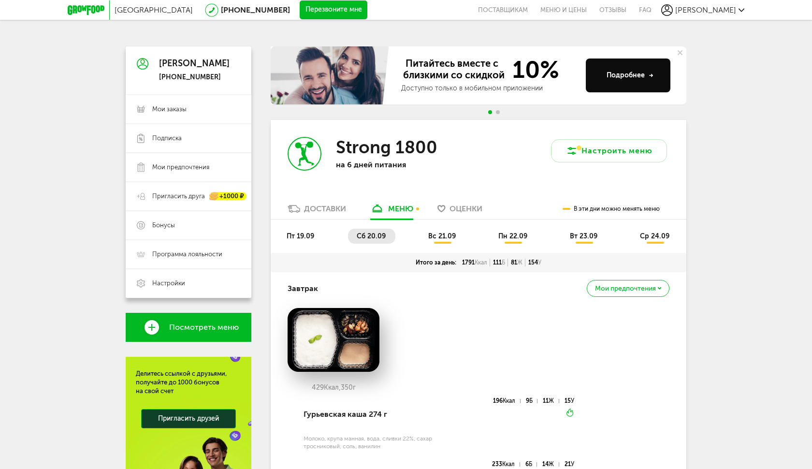
click at [313, 232] on span "пт 19.09" at bounding box center [301, 236] width 28 height 8
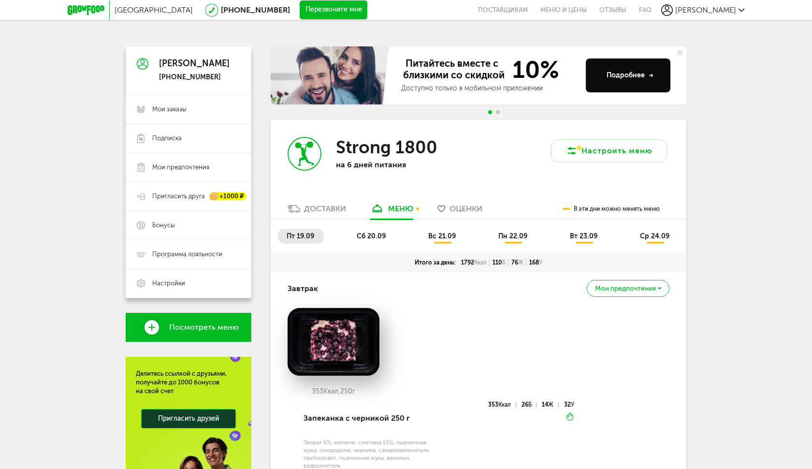
click at [450, 232] on span "вс 21.09" at bounding box center [442, 236] width 28 height 8
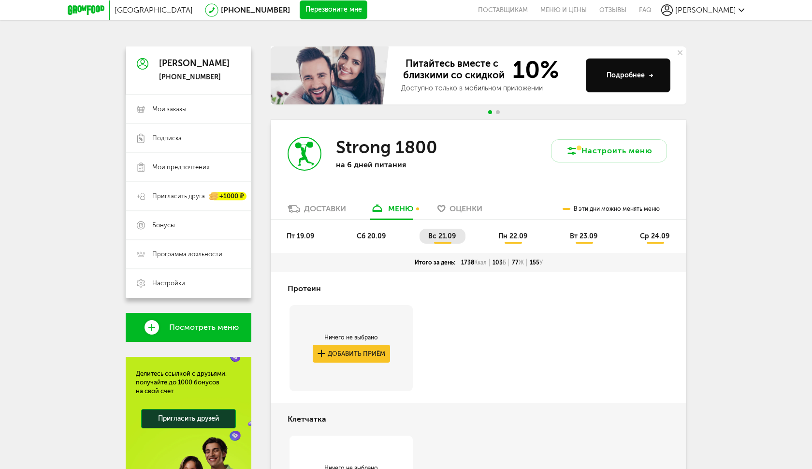
click at [450, 232] on span "вс 21.09" at bounding box center [442, 236] width 28 height 8
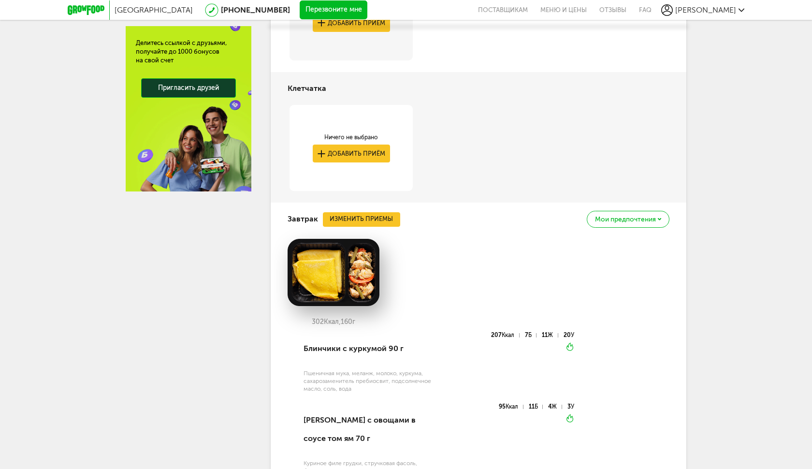
scroll to position [338, 0]
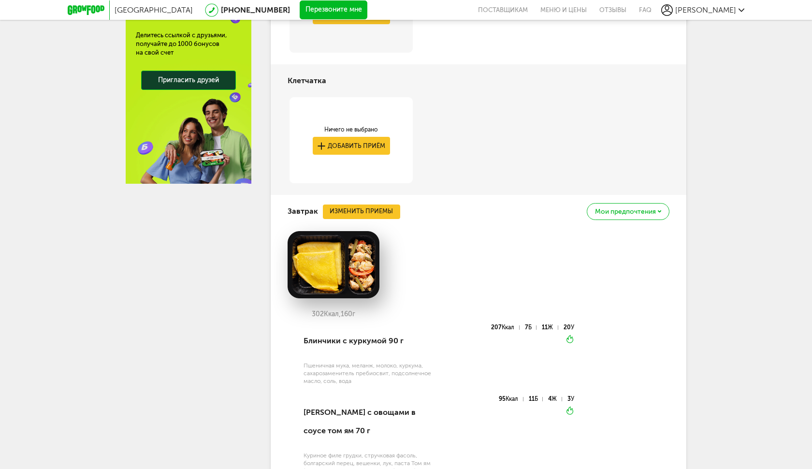
click at [365, 264] on img at bounding box center [334, 265] width 92 height 68
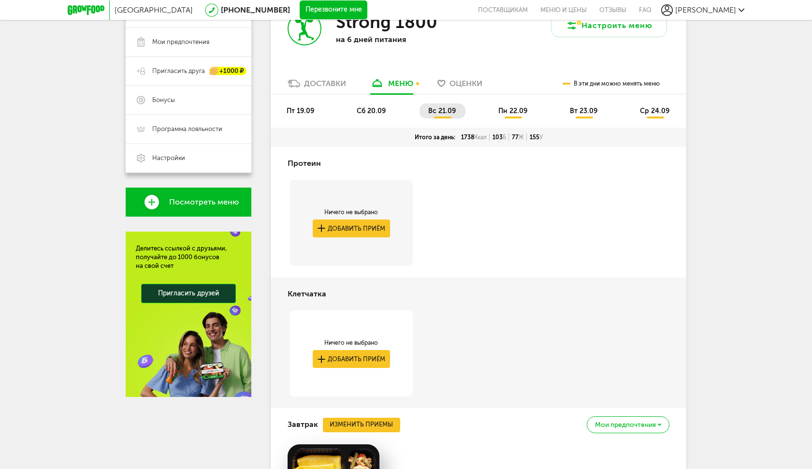
scroll to position [95, 0]
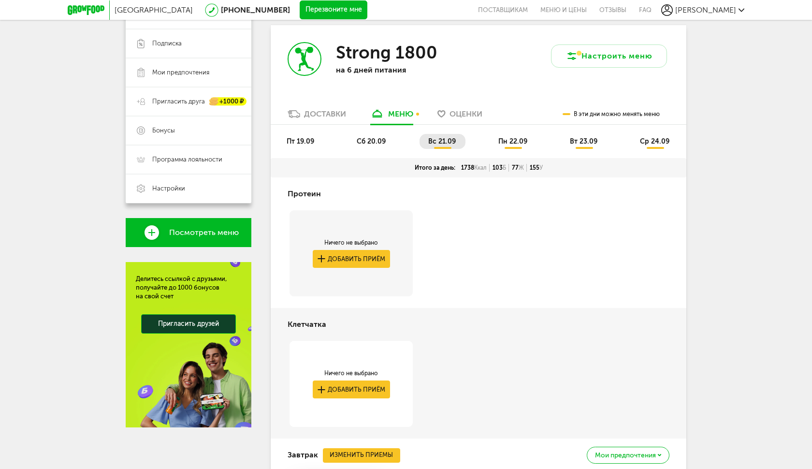
click at [381, 137] on span "сб 20.09" at bounding box center [371, 141] width 29 height 8
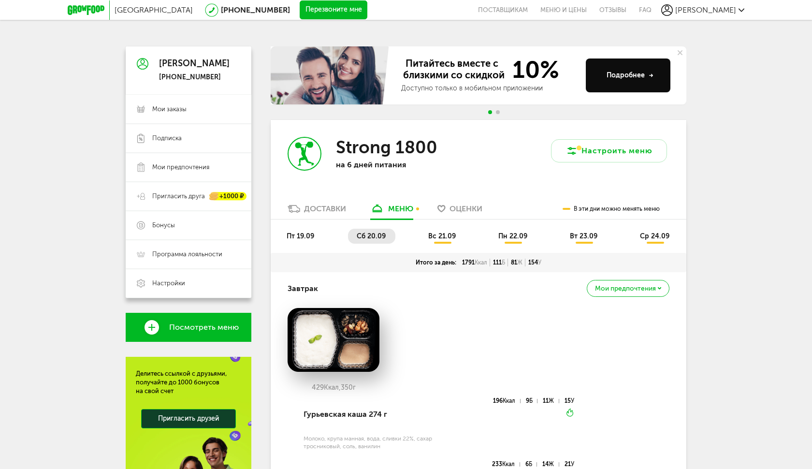
scroll to position [0, 0]
click at [515, 232] on span "пн 22.09" at bounding box center [512, 236] width 29 height 8
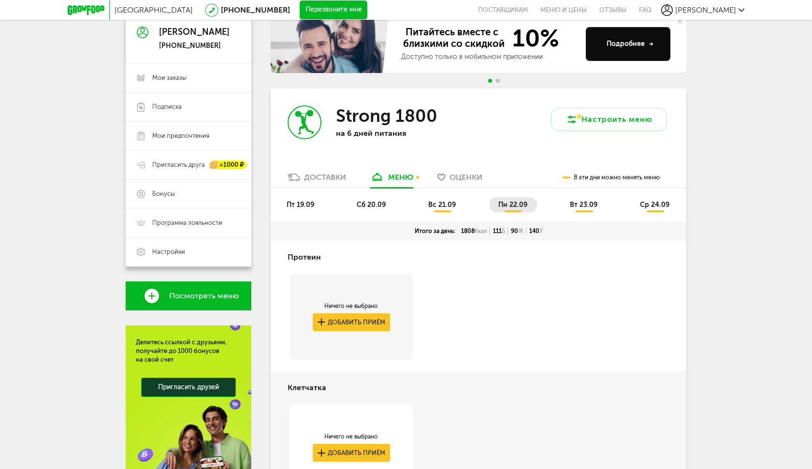
scroll to position [23, 0]
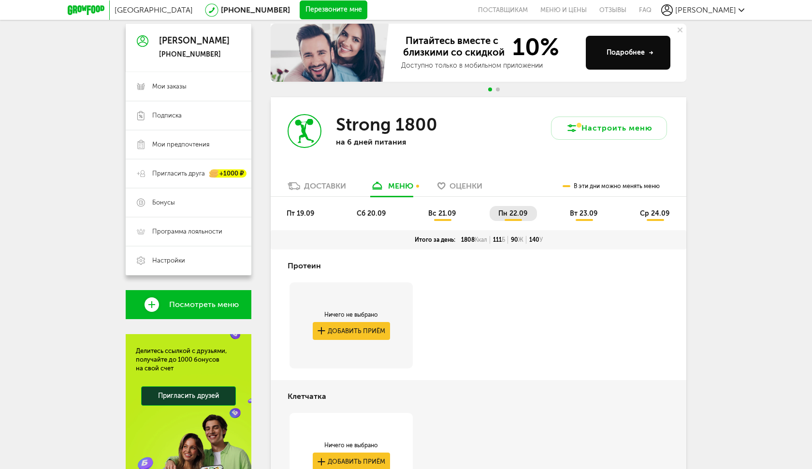
click at [582, 209] on span "вт 23.09" at bounding box center [584, 213] width 28 height 8
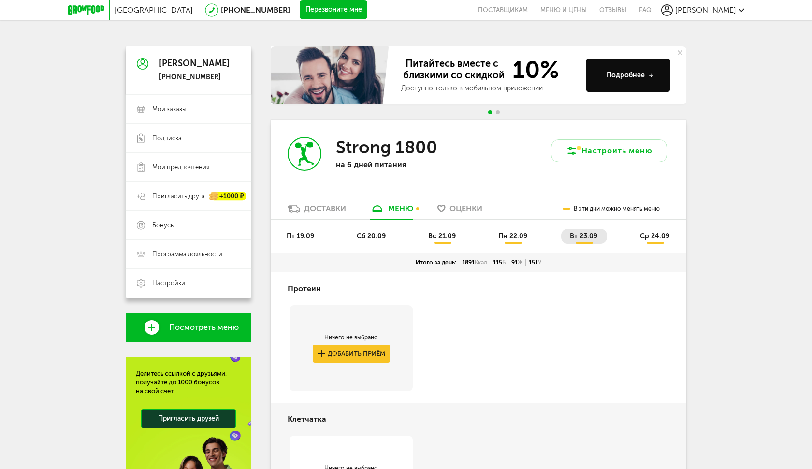
scroll to position [0, 0]
click at [305, 232] on span "пт 19.09" at bounding box center [301, 236] width 28 height 8
